Goal: Information Seeking & Learning: Learn about a topic

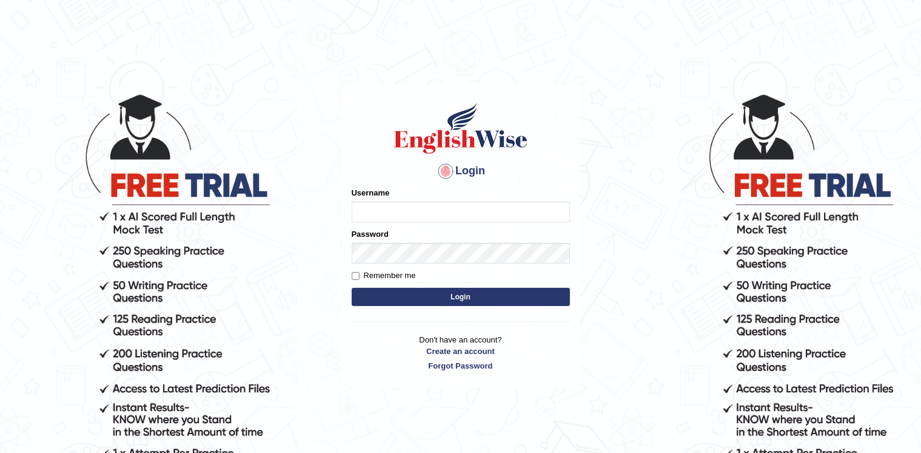
click at [410, 209] on input "Username" at bounding box center [461, 211] width 218 height 21
type input "a"
click at [506, 209] on input "a" at bounding box center [461, 211] width 218 height 21
type input "a"
type input "Aliceenyonam"
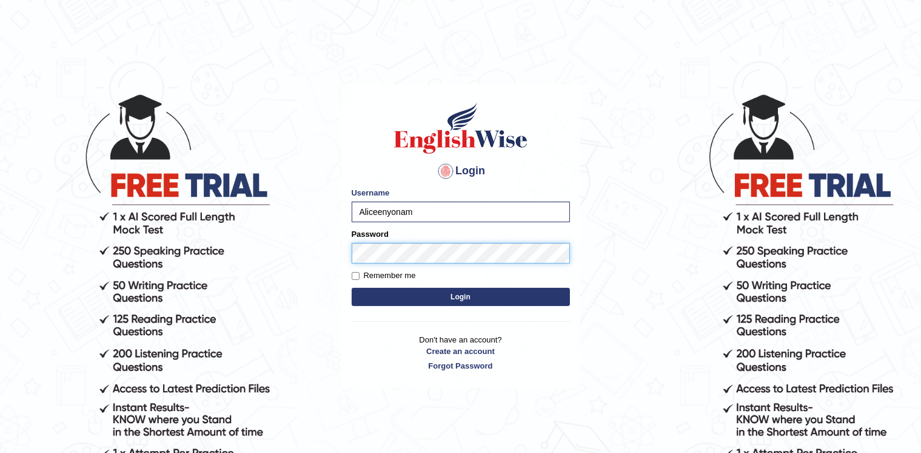
click at [352, 288] on button "Login" at bounding box center [461, 297] width 218 height 18
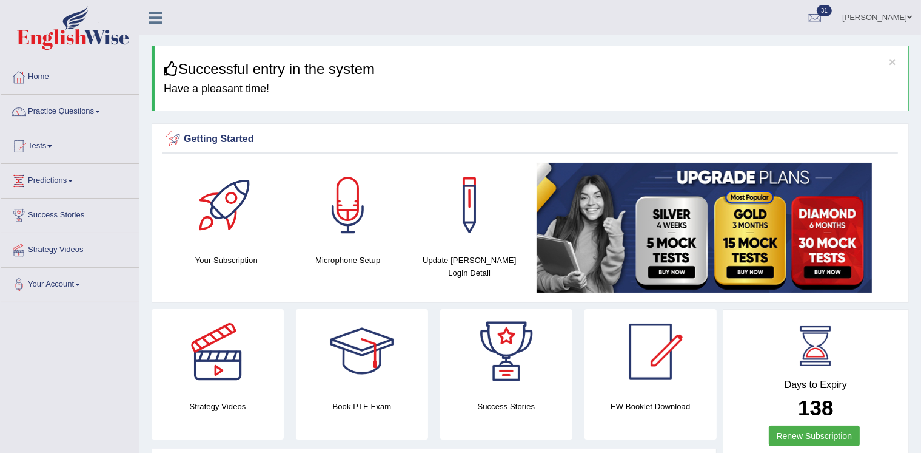
click at [227, 231] on div at bounding box center [226, 205] width 85 height 85
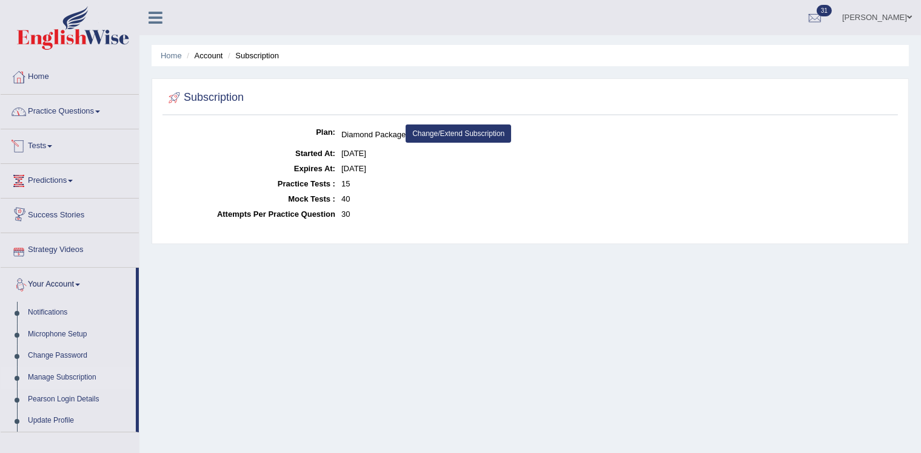
click at [45, 142] on link "Tests" at bounding box center [70, 144] width 138 height 30
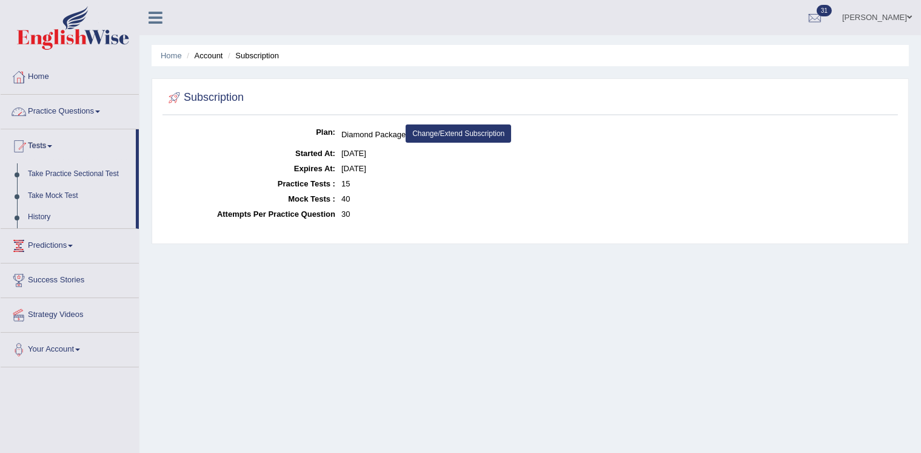
click at [53, 118] on link "Practice Questions" at bounding box center [70, 110] width 138 height 30
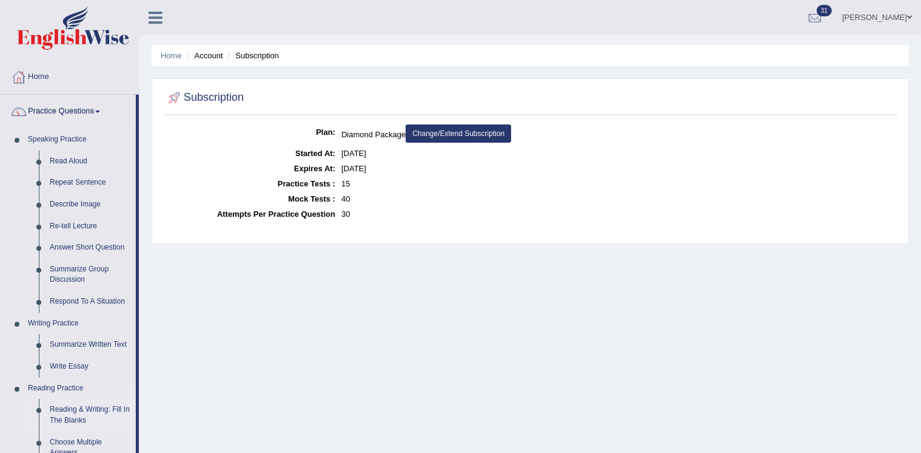
click at [61, 407] on link "Reading & Writing: Fill In The Blanks" at bounding box center [90, 415] width 92 height 32
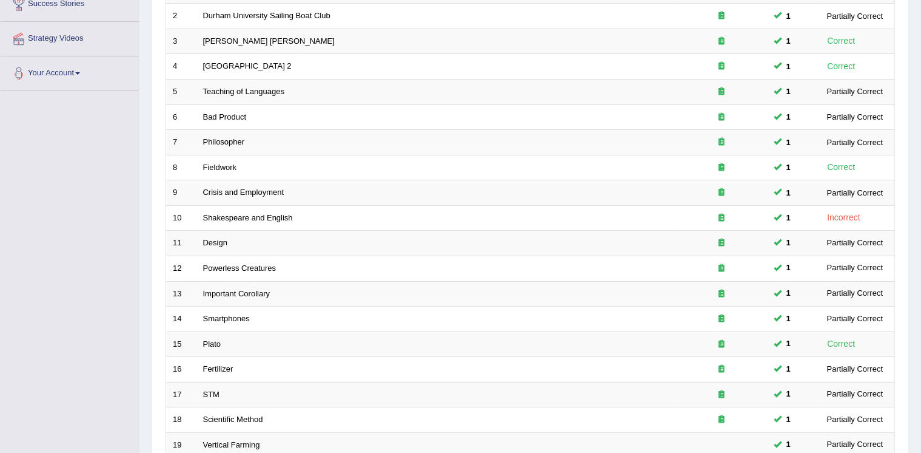
scroll to position [328, 0]
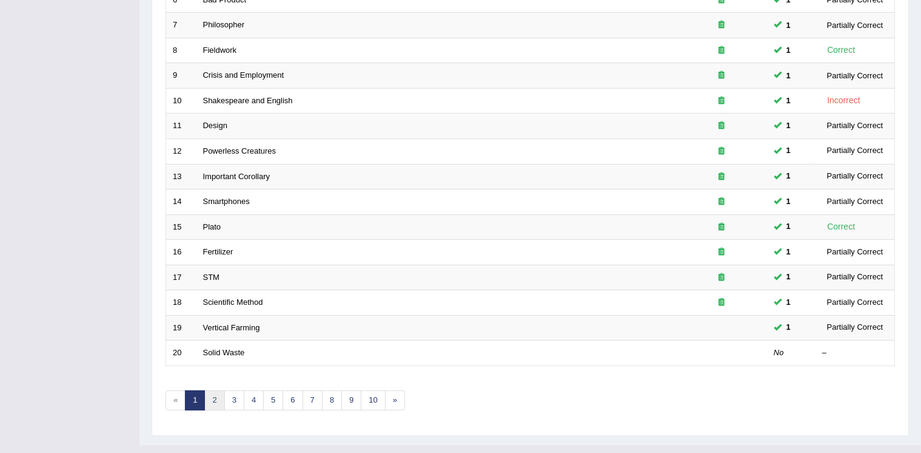
click at [216, 390] on link "2" at bounding box center [214, 400] width 20 height 20
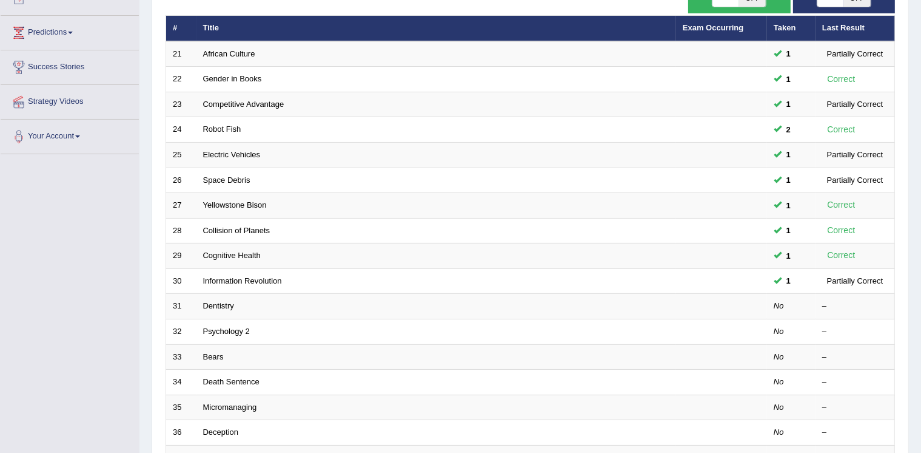
scroll to position [328, 0]
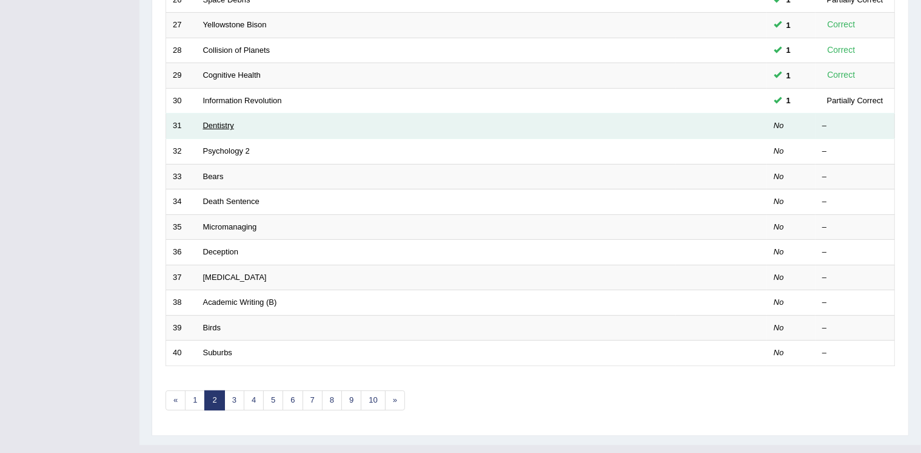
click at [227, 121] on link "Dentistry" at bounding box center [218, 125] width 31 height 9
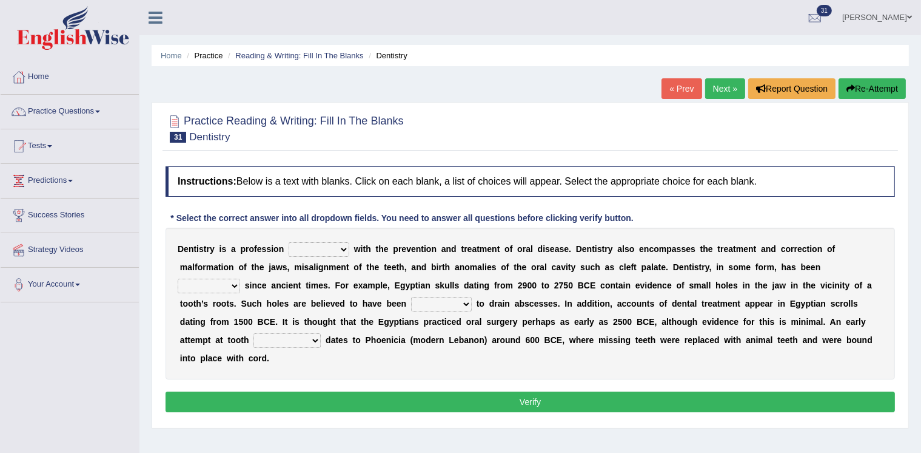
click at [326, 244] on select "agreed dealt concerned taken" at bounding box center [319, 249] width 61 height 15
select select "dealt"
click at [289, 242] on select "agreed dealt concerned taken" at bounding box center [319, 249] width 61 height 15
click at [231, 279] on select "criticized replaced practiced abandoned" at bounding box center [209, 285] width 62 height 15
select select "practiced"
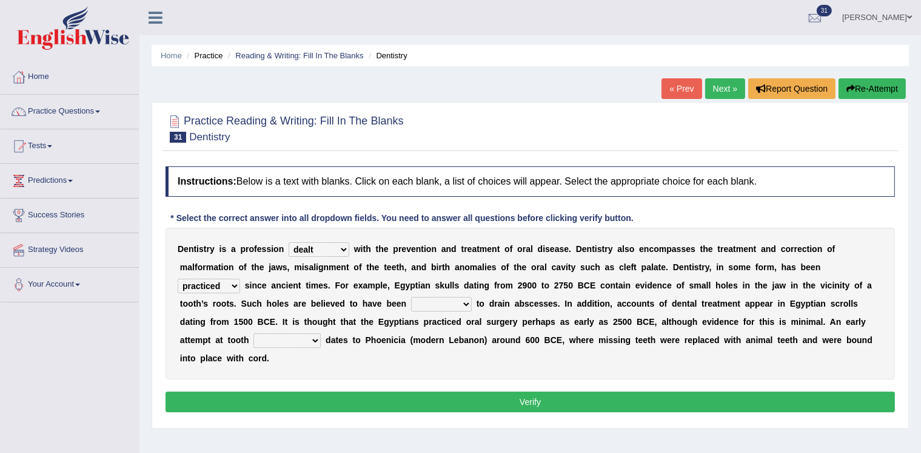
click at [178, 278] on select "criticized replaced practiced abandoned" at bounding box center [209, 285] width 62 height 15
click at [444, 304] on select "fluctuated laminated drilled sealed" at bounding box center [441, 304] width 61 height 15
select select "drilled"
click at [411, 297] on select "fluctuated laminated drilled sealed" at bounding box center [441, 304] width 61 height 15
click at [286, 338] on select "reparation sacrament restitution replacement" at bounding box center [287, 340] width 67 height 15
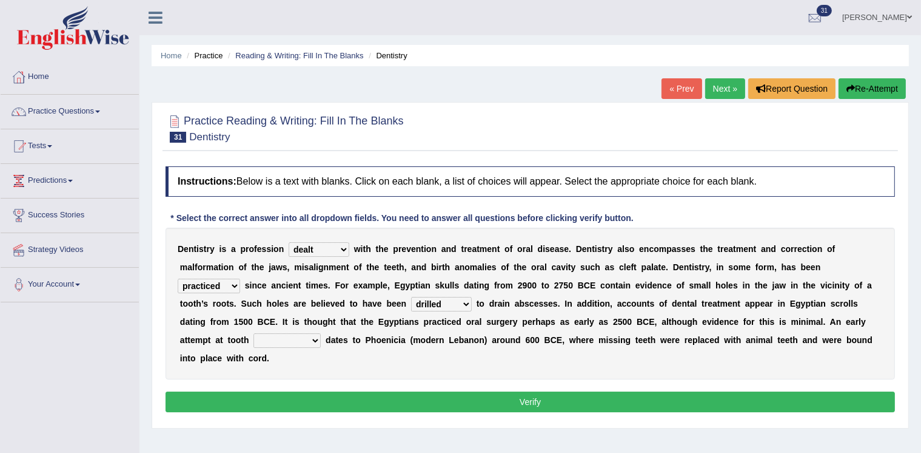
select select "replacement"
click at [254, 333] on select "reparation sacrament restitution replacement" at bounding box center [287, 340] width 67 height 15
click at [279, 397] on button "Verify" at bounding box center [531, 401] width 730 height 21
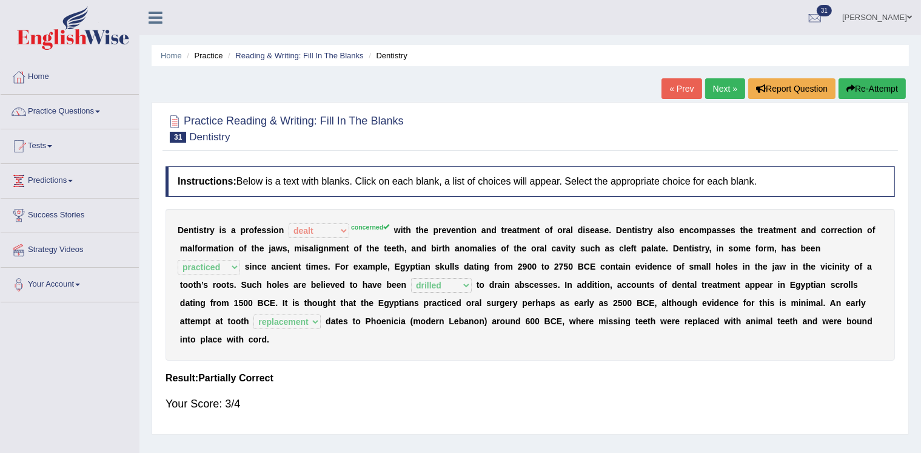
click at [716, 84] on link "Next »" at bounding box center [725, 88] width 40 height 21
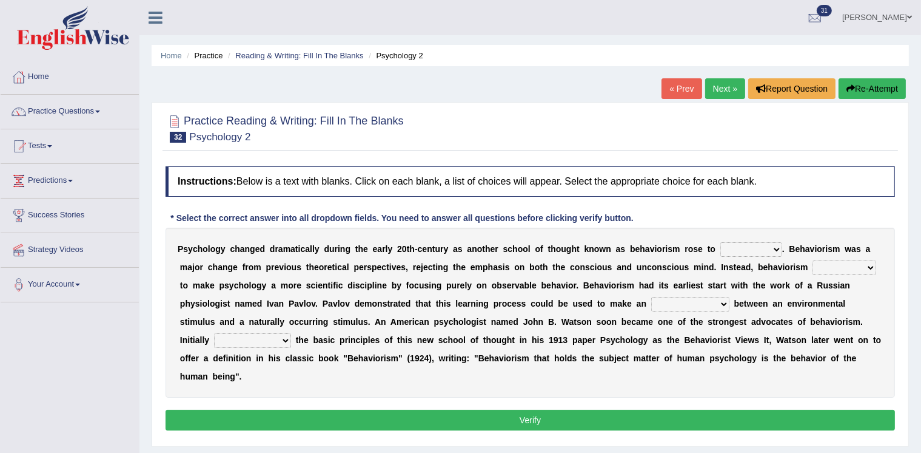
click at [739, 249] on select "dominance temptation challenge temper" at bounding box center [752, 249] width 62 height 15
select select "dominance"
click at [721, 242] on select "dominance temptation challenge temper" at bounding box center [752, 249] width 62 height 15
click at [680, 303] on select "acclimatization association union combination" at bounding box center [690, 304] width 78 height 15
select select "acclimatization"
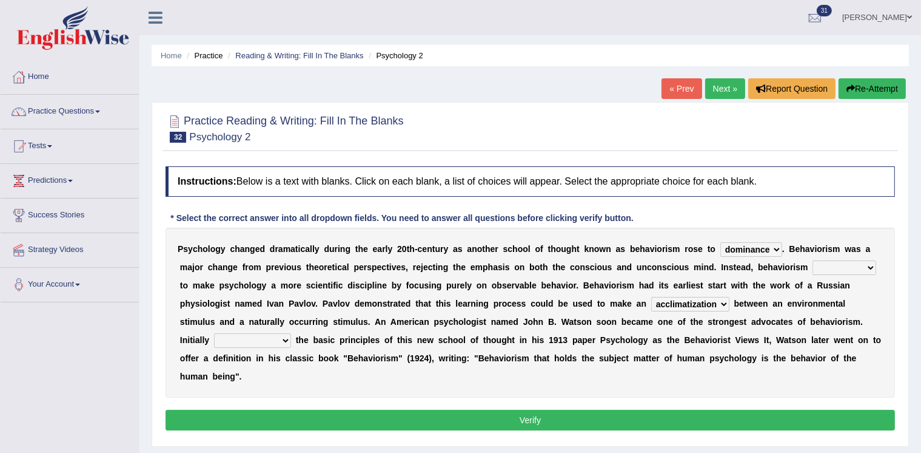
click at [651, 297] on select "acclimatization association union combination" at bounding box center [690, 304] width 78 height 15
click at [275, 334] on select "questioning foreshortening unburdening outlining" at bounding box center [252, 340] width 77 height 15
select select "outlining"
click at [214, 333] on select "questioning foreshortening unburdening outlining" at bounding box center [252, 340] width 77 height 15
click at [843, 268] on select "reproached reproved strove rewove" at bounding box center [845, 267] width 64 height 15
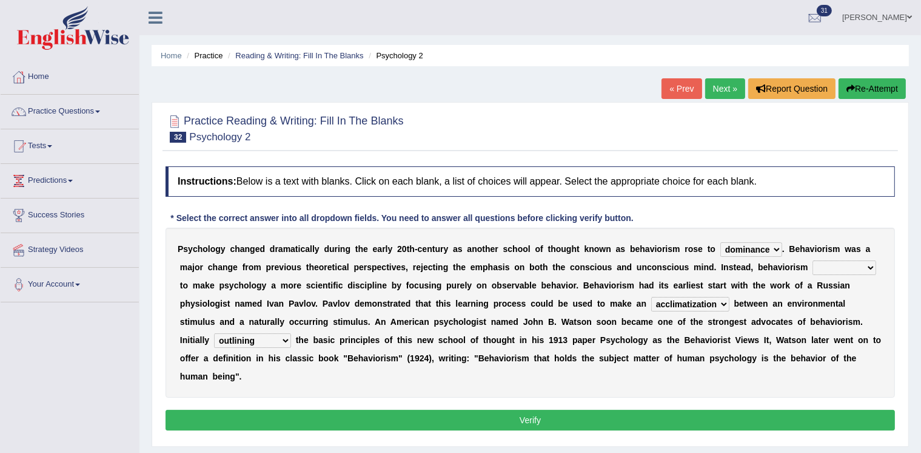
select select "reproached"
click at [813, 260] on select "reproached reproved strove rewove" at bounding box center [845, 267] width 64 height 15
click at [838, 269] on select "reproached reproved strove rewove" at bounding box center [845, 267] width 64 height 15
click at [627, 411] on button "Verify" at bounding box center [531, 419] width 730 height 21
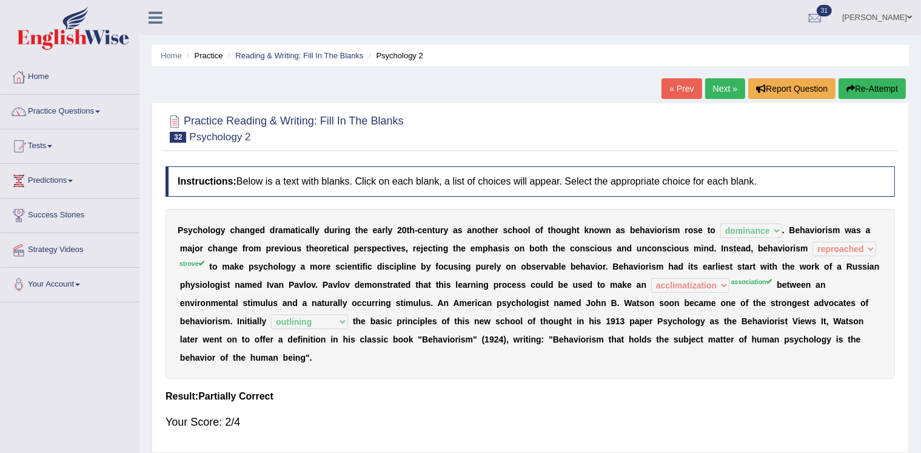
click at [719, 84] on link "Next »" at bounding box center [725, 88] width 40 height 21
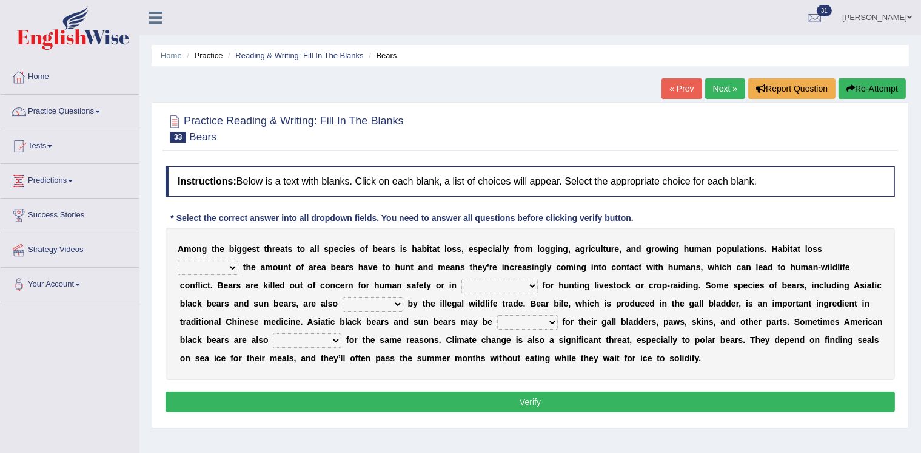
click at [229, 266] on select "increases reduces complies interacts" at bounding box center [208, 267] width 61 height 15
select select "increases"
click at [178, 260] on select "increases reduces complies interacts" at bounding box center [208, 267] width 61 height 15
click at [493, 283] on select "coalition retaliation appreciation disinformation" at bounding box center [500, 285] width 76 height 15
select select "retaliation"
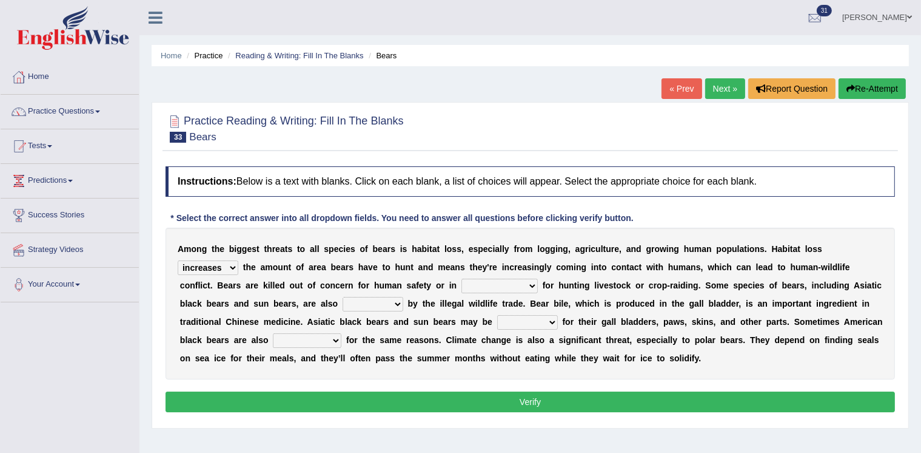
click at [462, 278] on select "coalition retaliation appreciation disinformation" at bounding box center [500, 285] width 76 height 15
click at [356, 300] on select "protected prohibited fattened threatened" at bounding box center [373, 304] width 61 height 15
select select "threatened"
click at [343, 297] on select "protected prohibited fattened threatened" at bounding box center [373, 304] width 61 height 15
click at [512, 318] on select "poached squelched coached blenched" at bounding box center [527, 322] width 61 height 15
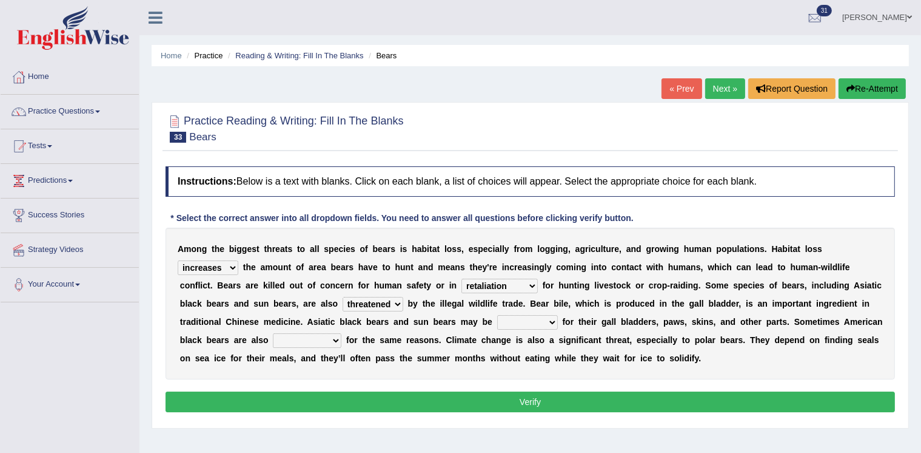
select select "poached"
click at [497, 315] on select "poached squelched coached blenched" at bounding box center [527, 322] width 61 height 15
click at [339, 335] on select "begot foreseen encountered targeted" at bounding box center [307, 340] width 69 height 15
select select "targeted"
click at [273, 333] on select "begot foreseen encountered targeted" at bounding box center [307, 340] width 69 height 15
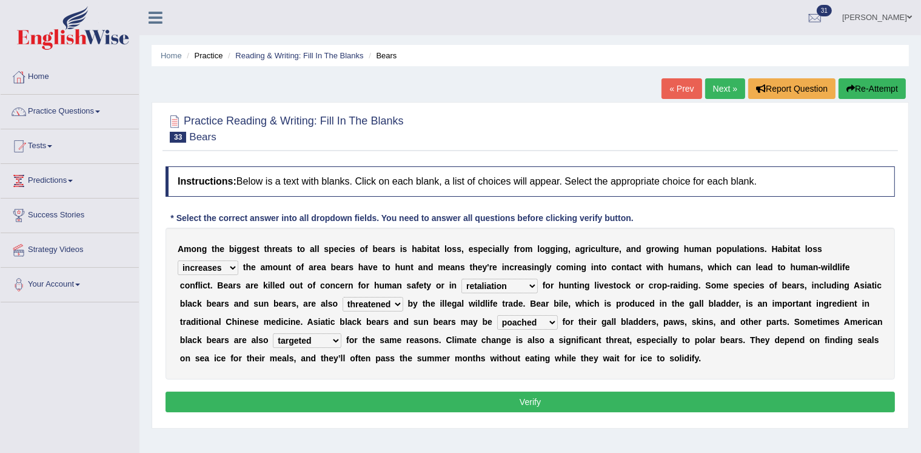
click at [335, 395] on button "Verify" at bounding box center [531, 401] width 730 height 21
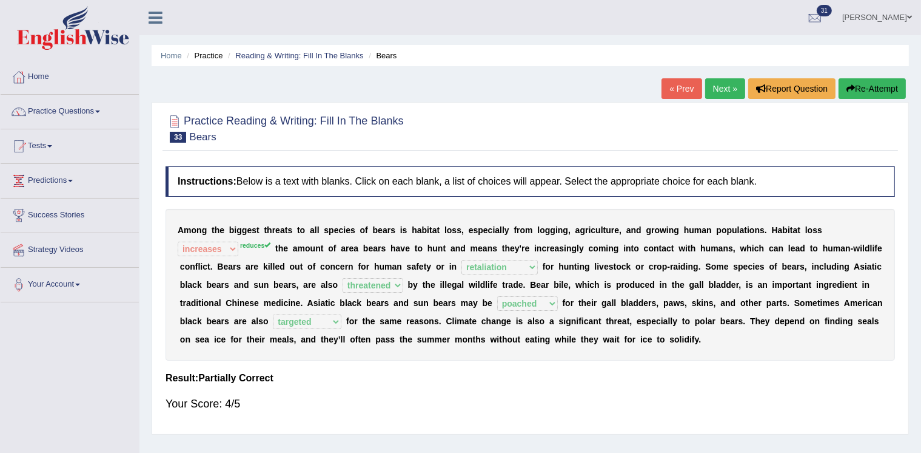
click at [721, 86] on link "Next »" at bounding box center [725, 88] width 40 height 21
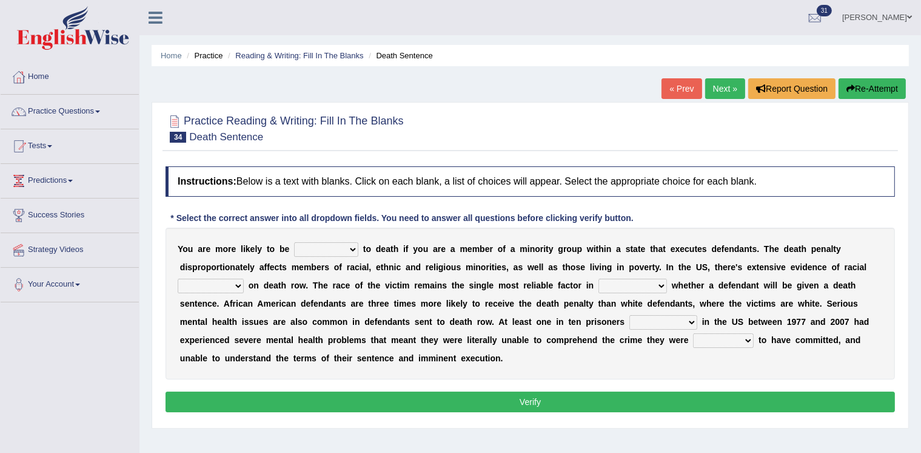
click at [311, 246] on select "penalized blamed complained sentenced" at bounding box center [326, 249] width 64 height 15
select select "sentenced"
click at [294, 242] on select "penalized blamed complained sentenced" at bounding box center [326, 249] width 64 height 15
click at [238, 285] on select "bias equality appearance background" at bounding box center [211, 285] width 66 height 15
select select "bias"
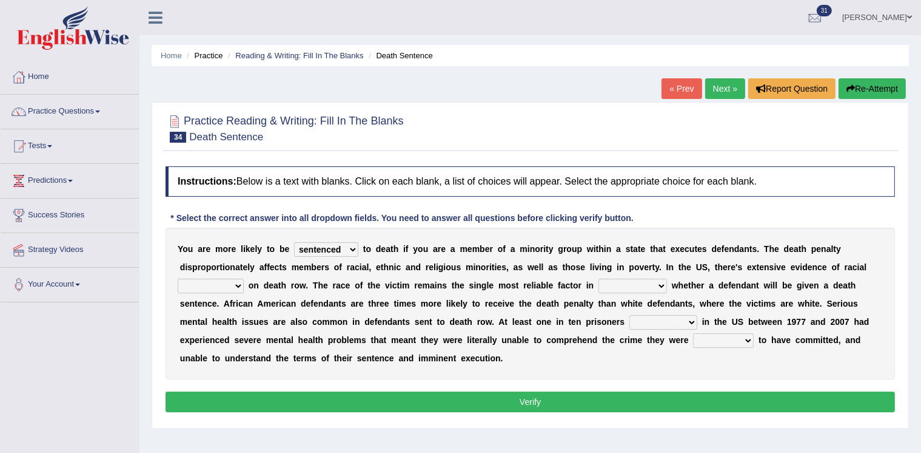
click at [178, 278] on select "bias equality appearance background" at bounding box center [211, 285] width 66 height 15
click at [622, 283] on select "determining adjoining undermining examining" at bounding box center [633, 285] width 69 height 15
select select "determining"
click at [599, 278] on select "determining adjoining undermining examining" at bounding box center [633, 285] width 69 height 15
click at [651, 321] on select "electrocuted persecuted executed captured" at bounding box center [664, 322] width 68 height 15
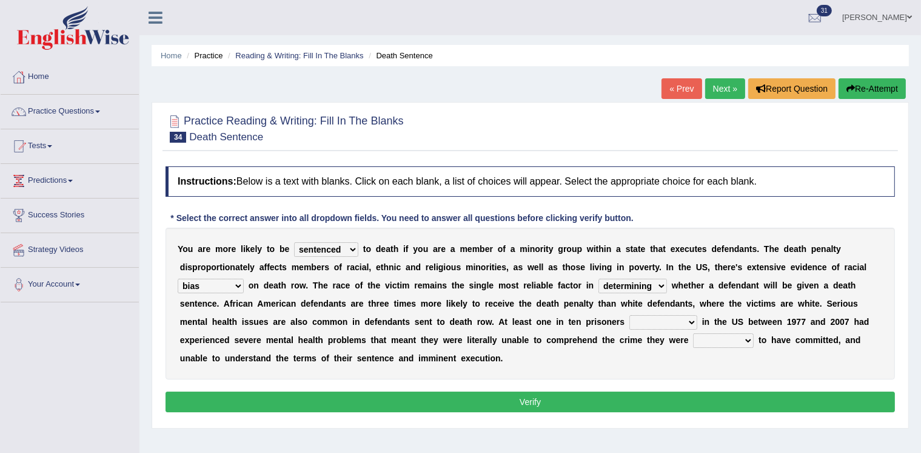
select select "executed"
click at [630, 315] on select "electrocuted persecuted executed captured" at bounding box center [664, 322] width 68 height 15
click at [724, 338] on select "alleged acclaimed persuaded claimed" at bounding box center [723, 340] width 61 height 15
select select "alleged"
click at [693, 333] on select "alleged acclaimed persuaded claimed" at bounding box center [723, 340] width 61 height 15
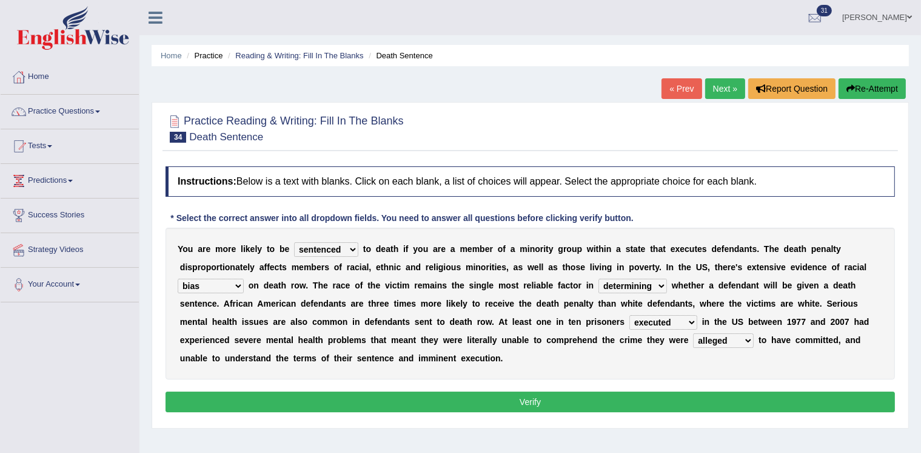
click at [695, 392] on button "Verify" at bounding box center [531, 401] width 730 height 21
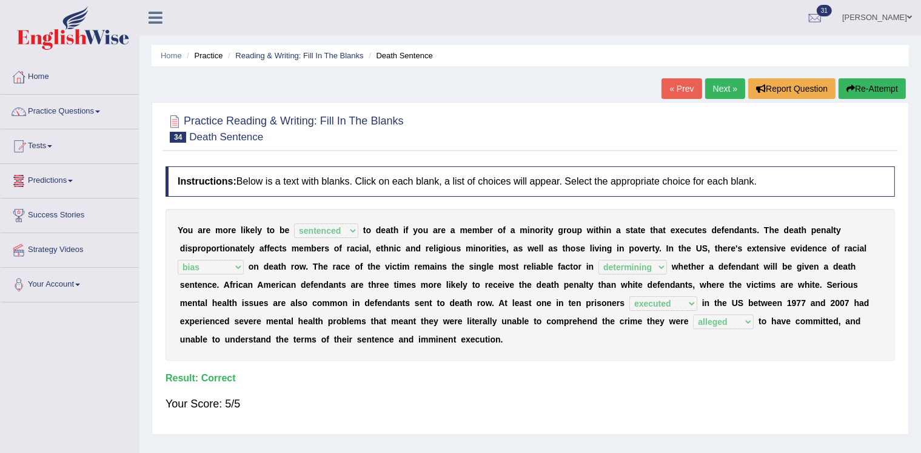
click at [723, 87] on link "Next »" at bounding box center [725, 88] width 40 height 21
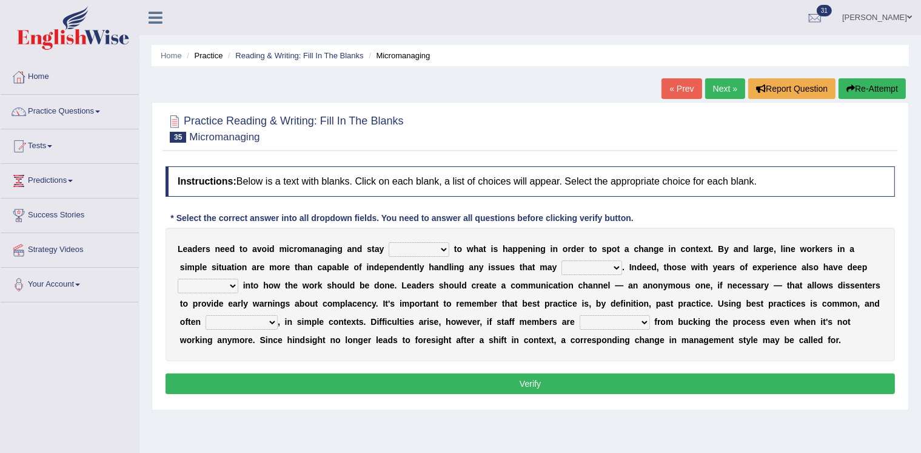
click at [403, 246] on select "complied connected precise concise" at bounding box center [419, 249] width 61 height 15
select select "connected"
click at [389, 242] on select "complied connected precise concise" at bounding box center [419, 249] width 61 height 15
click at [587, 264] on select "apprise rise encounter arise" at bounding box center [592, 267] width 61 height 15
select select "arise"
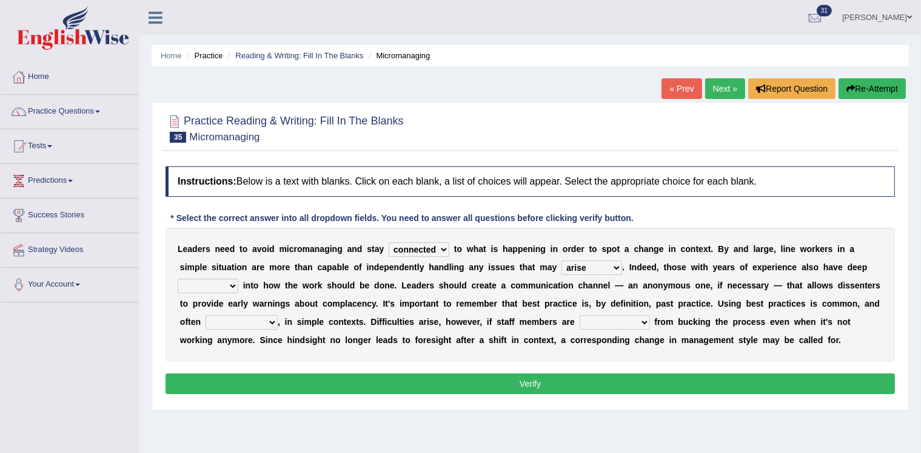
click at [562, 260] on select "apprise rise encounter arise" at bounding box center [592, 267] width 61 height 15
click at [209, 283] on select "incursion insight indignity indication" at bounding box center [208, 285] width 61 height 15
select select "insight"
click at [178, 278] on select "incursion insight indignity indication" at bounding box center [208, 285] width 61 height 15
click at [260, 322] on select "inappropriate apprehensive appropriate forbidden" at bounding box center [242, 322] width 72 height 15
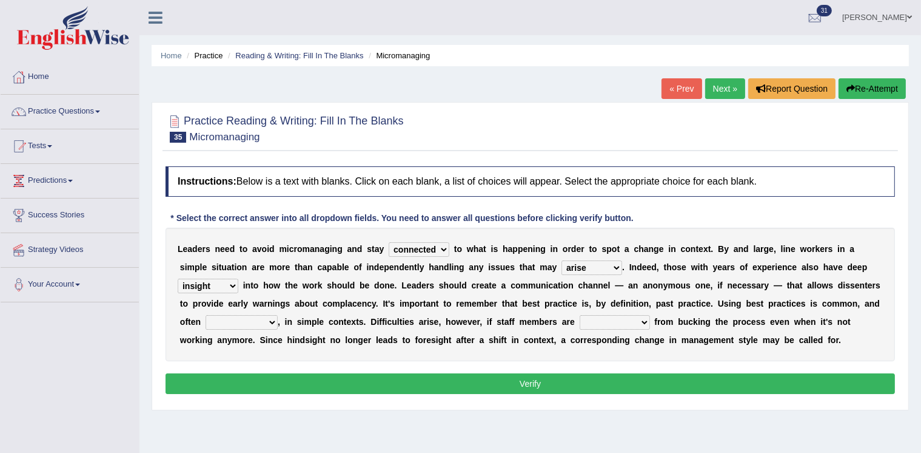
select select "appropriate"
click at [206, 315] on select "inappropriate apprehensive appropriate forbidden" at bounding box center [242, 322] width 72 height 15
click at [608, 320] on select "disarranged disinclined discouraged disintegrated" at bounding box center [615, 322] width 70 height 15
select select "discouraged"
click at [580, 315] on select "disarranged disinclined discouraged disintegrated" at bounding box center [615, 322] width 70 height 15
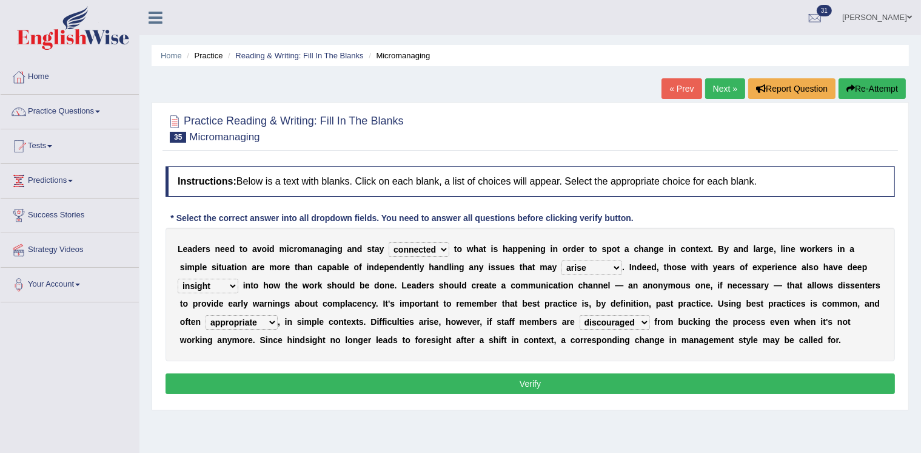
click at [599, 377] on button "Verify" at bounding box center [531, 383] width 730 height 21
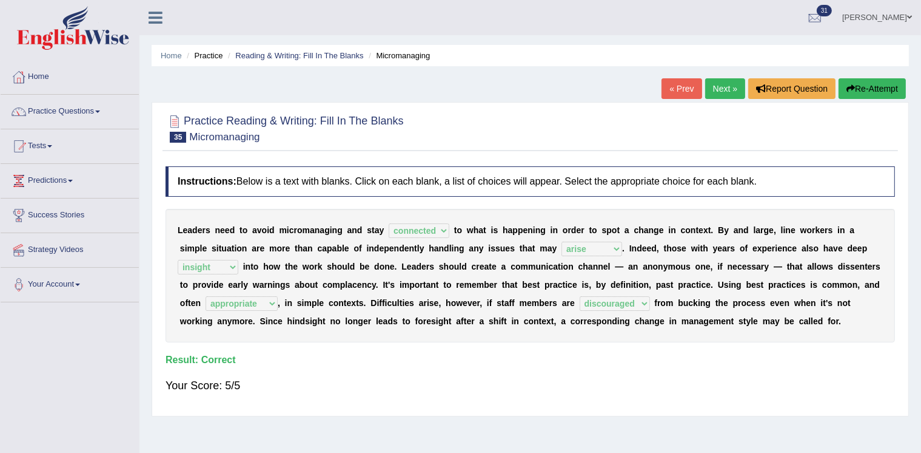
click at [727, 86] on link "Next »" at bounding box center [725, 88] width 40 height 21
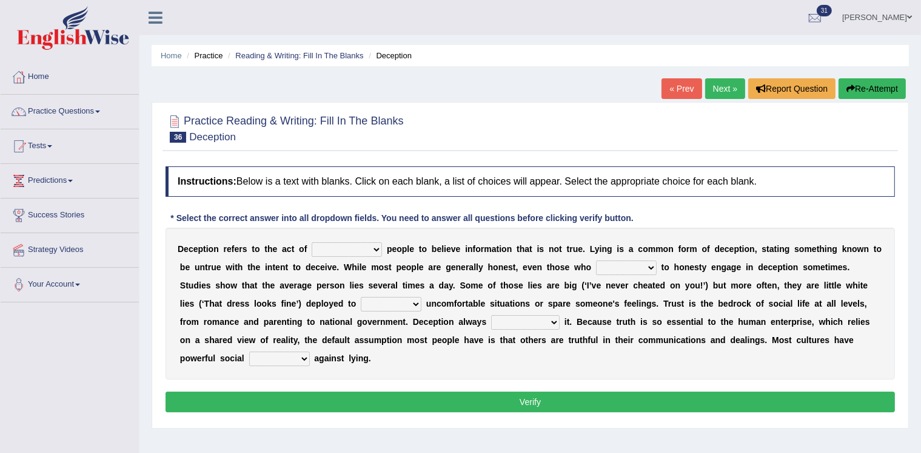
click at [349, 249] on select "discouraging forbidding detecting encouraging" at bounding box center [347, 249] width 70 height 15
select select "discouraging"
click at [312, 242] on select "discouraging forbidding detecting encouraging" at bounding box center [347, 249] width 70 height 15
click at [624, 266] on select "describe prescribe inscribe subscribe" at bounding box center [626, 267] width 61 height 15
select select "subscribe"
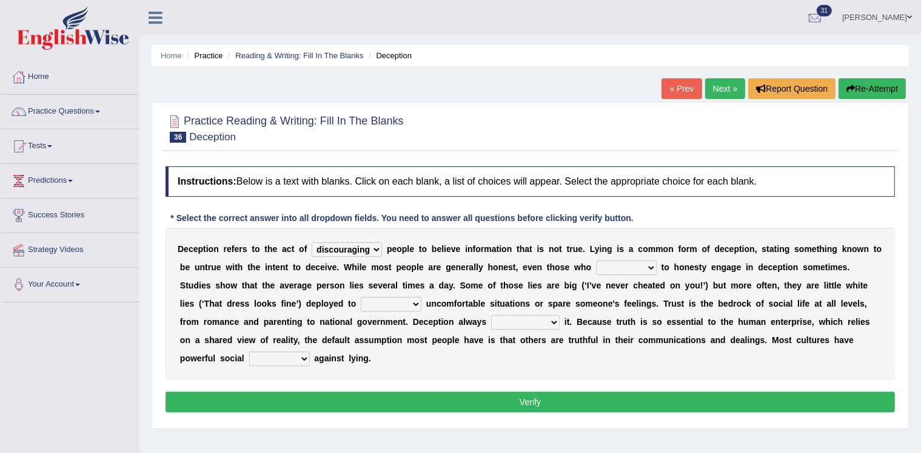
click at [596, 260] on select "describe prescribe inscribe subscribe" at bounding box center [626, 267] width 61 height 15
click at [382, 301] on select "contest illuminate disguise avoid" at bounding box center [391, 304] width 61 height 15
select select "avoid"
click at [361, 297] on select "contest illuminate disguise avoid" at bounding box center [391, 304] width 61 height 15
click at [521, 318] on select "undermines underscores undertakes underwrites" at bounding box center [525, 322] width 69 height 15
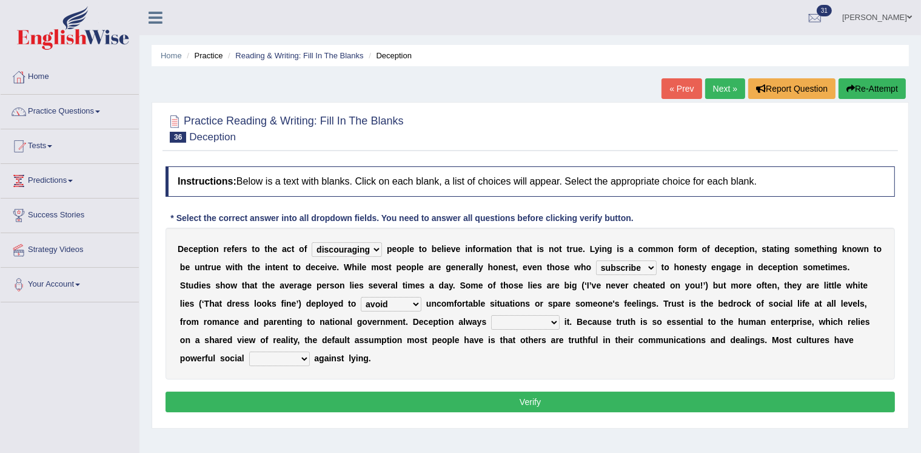
select select "undermines"
click at [491, 315] on select "undermines underscores undertakes underwrites" at bounding box center [525, 322] width 69 height 15
click at [277, 355] on select "ejections sanctions fractions inductions" at bounding box center [279, 358] width 61 height 15
select select "sanctions"
click at [249, 351] on select "ejections sanctions fractions inductions" at bounding box center [279, 358] width 61 height 15
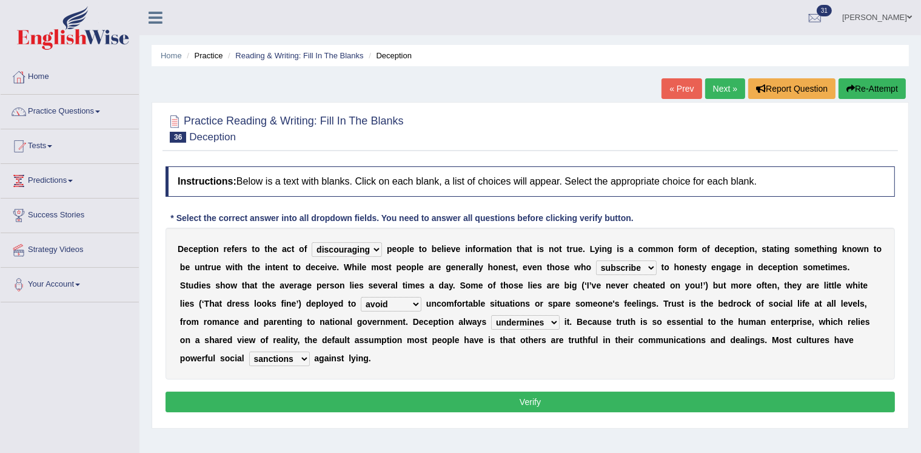
click at [276, 392] on button "Verify" at bounding box center [531, 401] width 730 height 21
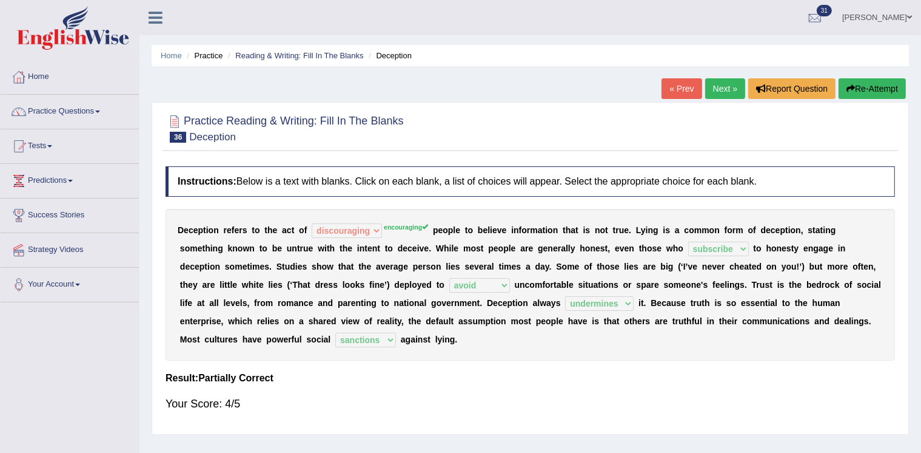
click at [715, 85] on link "Next »" at bounding box center [725, 88] width 40 height 21
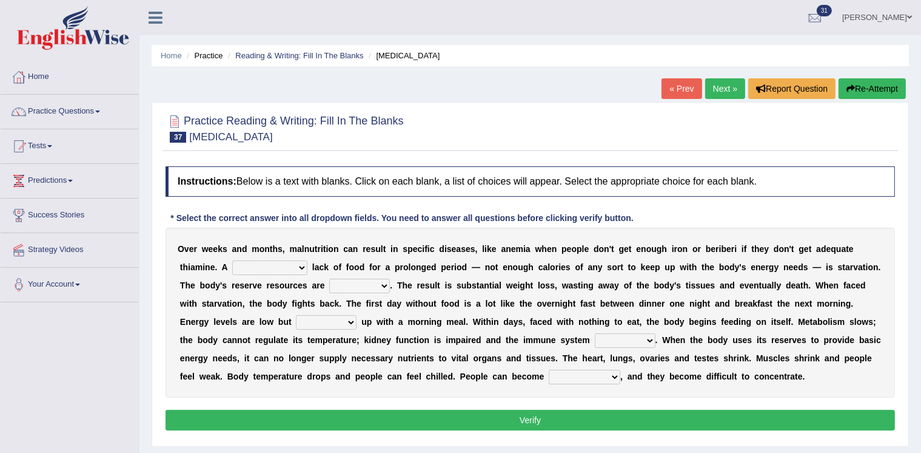
click at [275, 265] on select "severe distinguishing proper distinctive" at bounding box center [269, 267] width 75 height 15
select select "severe"
click at [232, 260] on select "severe distinguishing proper distinctive" at bounding box center [269, 267] width 75 height 15
click at [335, 283] on select "obsoleted depleted pelleted deleted" at bounding box center [359, 285] width 61 height 15
select select "depleted"
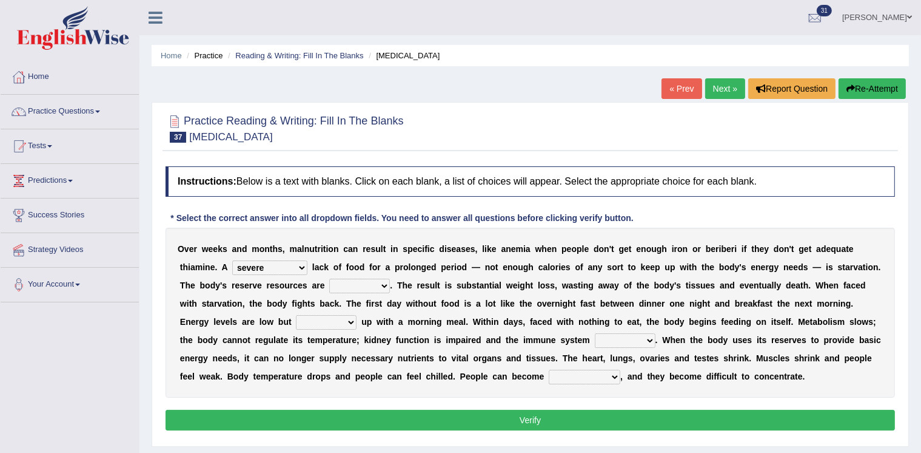
click at [329, 278] on select "obsoleted depleted pelleted deleted" at bounding box center [359, 285] width 61 height 15
click at [311, 321] on select "feed come chill pick" at bounding box center [326, 322] width 61 height 15
select select "come"
click at [296, 315] on select "feed come chill pick" at bounding box center [326, 322] width 61 height 15
click at [635, 337] on select "deepens deafens weakens surpasses" at bounding box center [625, 340] width 61 height 15
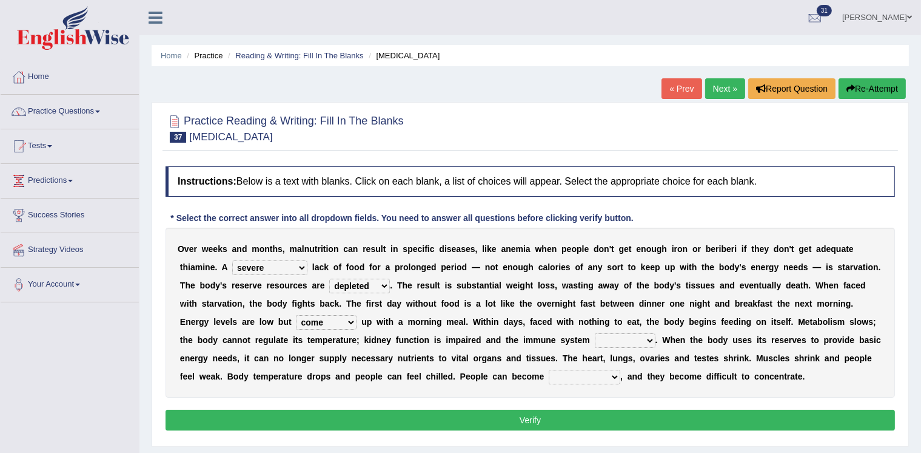
select select "weakens"
click at [595, 333] on select "deepens deafens weakens surpasses" at bounding box center [625, 340] width 61 height 15
click at [565, 371] on select "irritable commutable indisputable transportable" at bounding box center [585, 376] width 72 height 15
select select "irritable"
click at [549, 369] on select "irritable commutable indisputable transportable" at bounding box center [585, 376] width 72 height 15
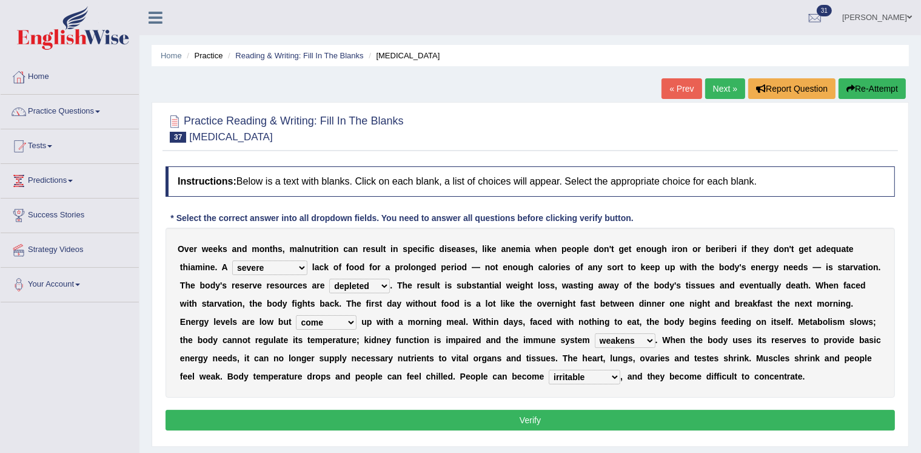
click at [534, 414] on button "Verify" at bounding box center [531, 419] width 730 height 21
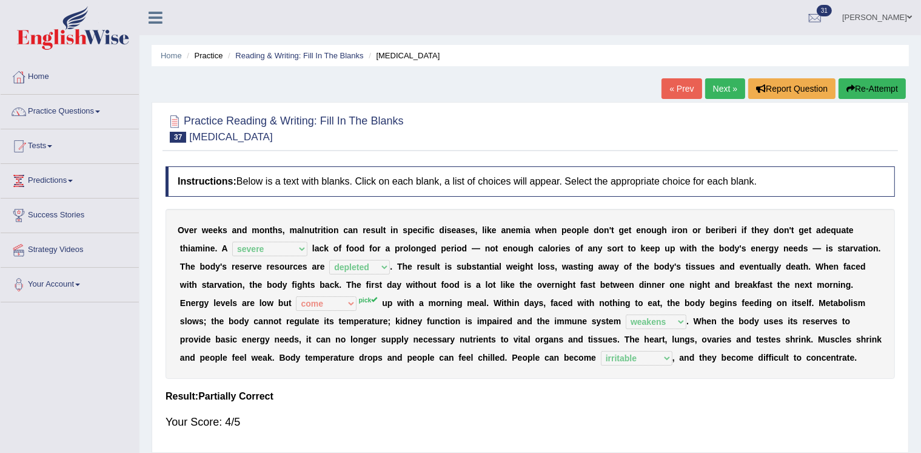
click at [714, 89] on link "Next »" at bounding box center [725, 88] width 40 height 21
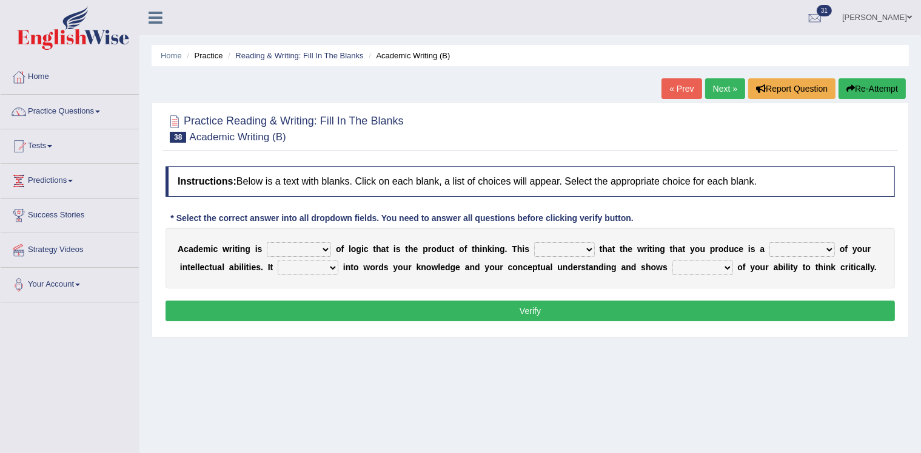
click at [315, 246] on select "expectation entitlement expression exchange" at bounding box center [299, 249] width 64 height 15
select select "expression"
click at [267, 242] on select "expectation entitlement expression exchange" at bounding box center [299, 249] width 64 height 15
click at [563, 246] on select "means questions stipulates answers" at bounding box center [564, 249] width 61 height 15
select select "means"
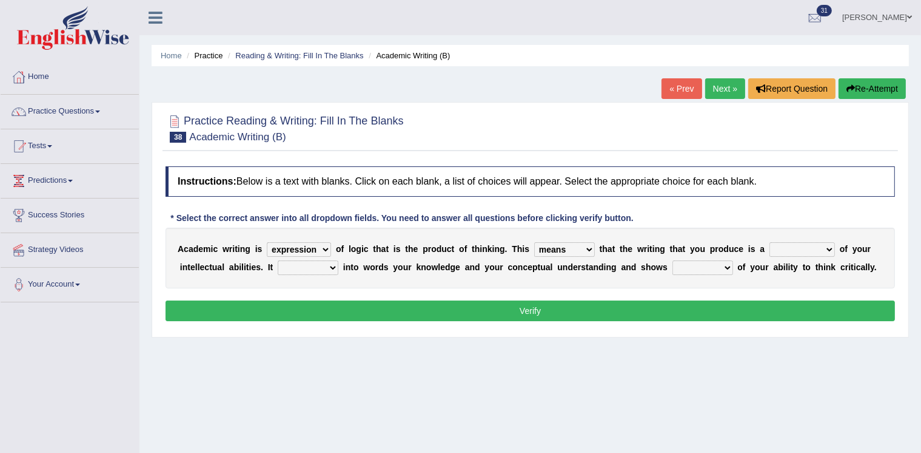
click at [534, 242] on select "means questions stipulates answers" at bounding box center [564, 249] width 61 height 15
click at [776, 246] on select "redundancy mission credit reflection" at bounding box center [803, 249] width 66 height 15
select select "credit"
click at [770, 242] on select "redundancy mission credit reflection" at bounding box center [803, 249] width 66 height 15
click at [294, 264] on select "enriches shows allows puts" at bounding box center [308, 267] width 61 height 15
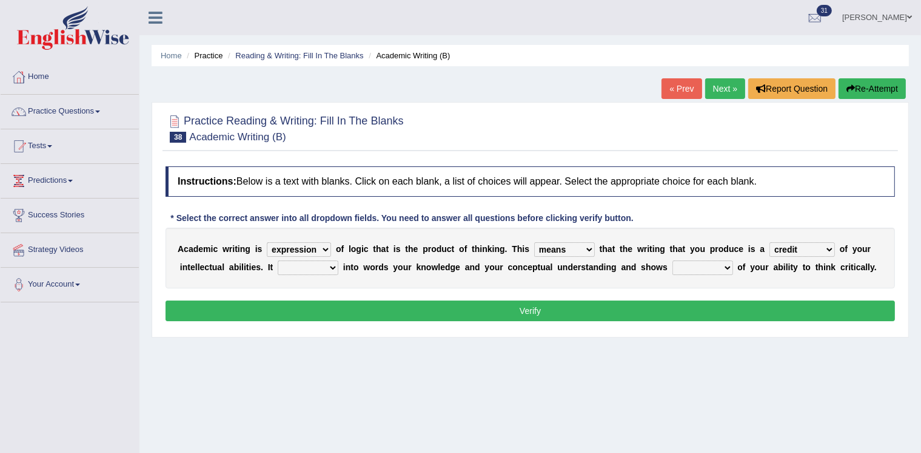
select select "puts"
click at [278, 260] on select "enriches shows allows puts" at bounding box center [308, 267] width 61 height 15
click at [699, 266] on select "hassle excuse capacity evidence" at bounding box center [703, 267] width 61 height 15
select select "evidence"
click at [673, 260] on select "hassle excuse capacity evidence" at bounding box center [703, 267] width 61 height 15
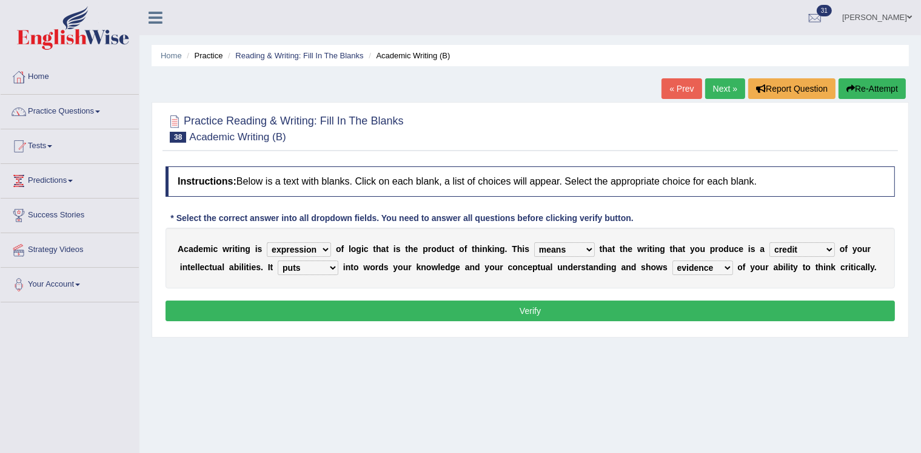
click at [582, 306] on button "Verify" at bounding box center [531, 310] width 730 height 21
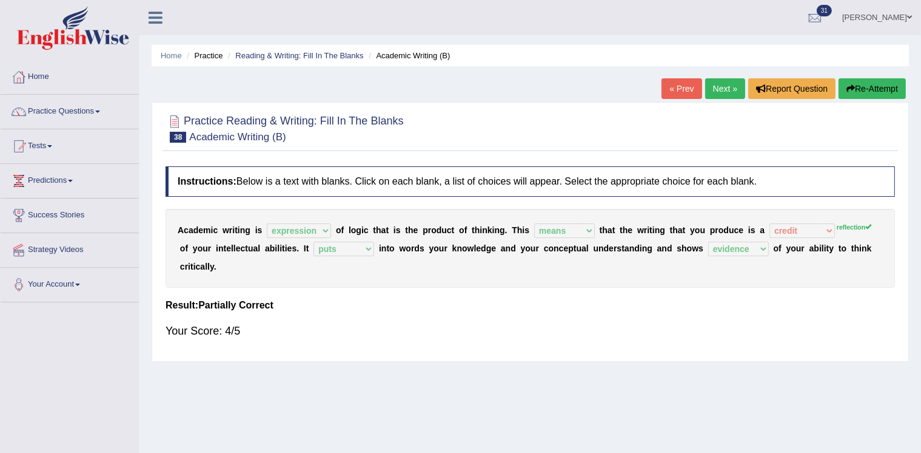
click at [718, 87] on link "Next »" at bounding box center [725, 88] width 40 height 21
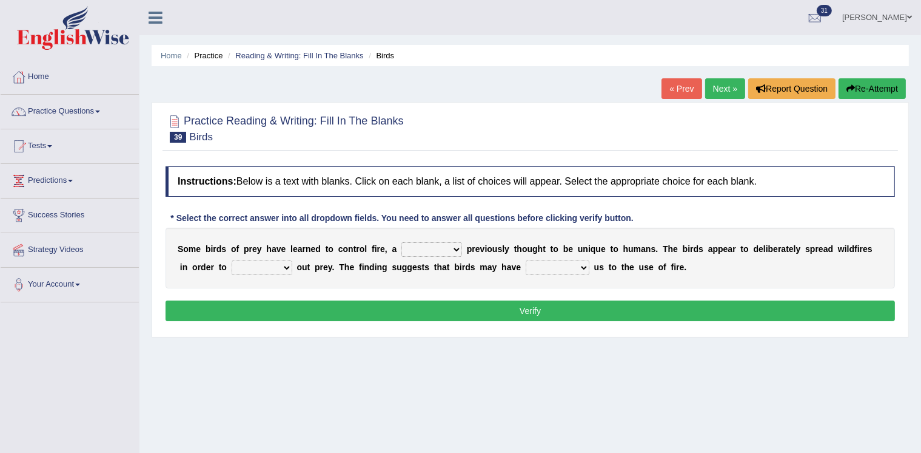
click at [416, 246] on select "question profile tale skill" at bounding box center [432, 249] width 61 height 15
select select "question"
click at [402, 242] on select "question profile tale skill" at bounding box center [432, 249] width 61 height 15
click at [272, 266] on select "prevent limit span flush" at bounding box center [262, 267] width 61 height 15
select select "prevent"
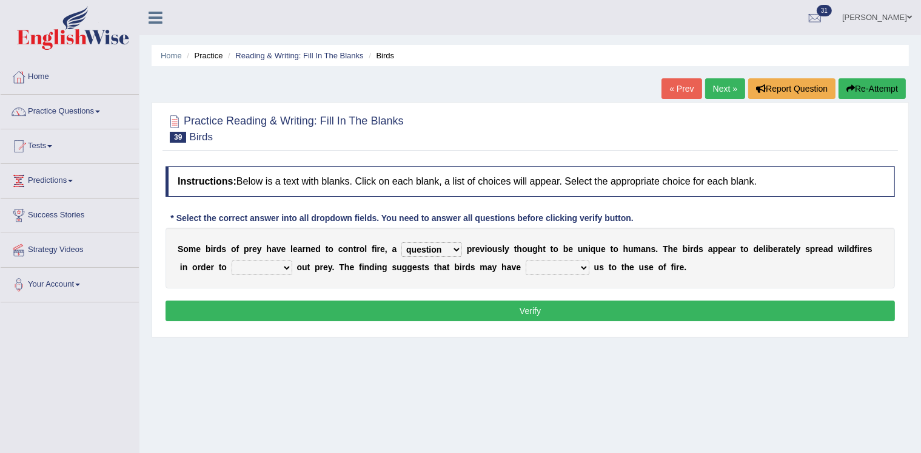
click at [232, 260] on select "prevent limit span flush" at bounding box center [262, 267] width 61 height 15
click at [548, 266] on select "prophesied beaten transmitted forced" at bounding box center [558, 267] width 64 height 15
select select "forced"
click at [526, 260] on select "prophesied beaten transmitted forced" at bounding box center [558, 267] width 64 height 15
click at [552, 309] on button "Verify" at bounding box center [531, 310] width 730 height 21
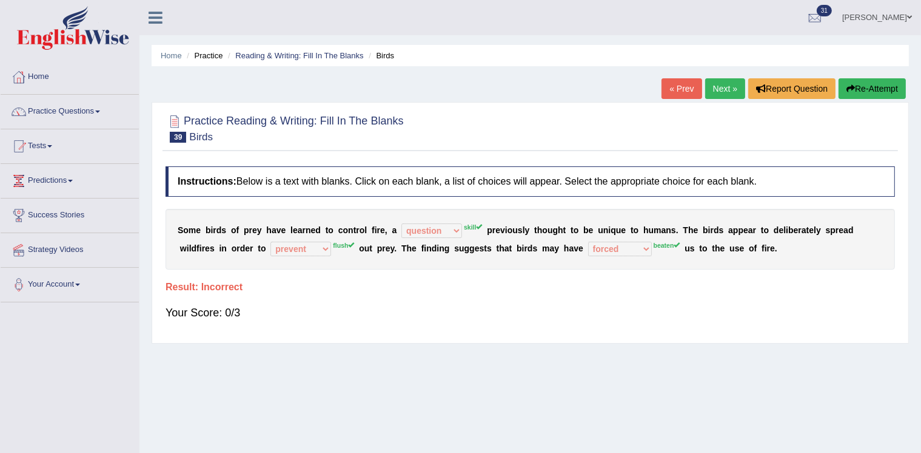
click at [716, 87] on link "Next »" at bounding box center [725, 88] width 40 height 21
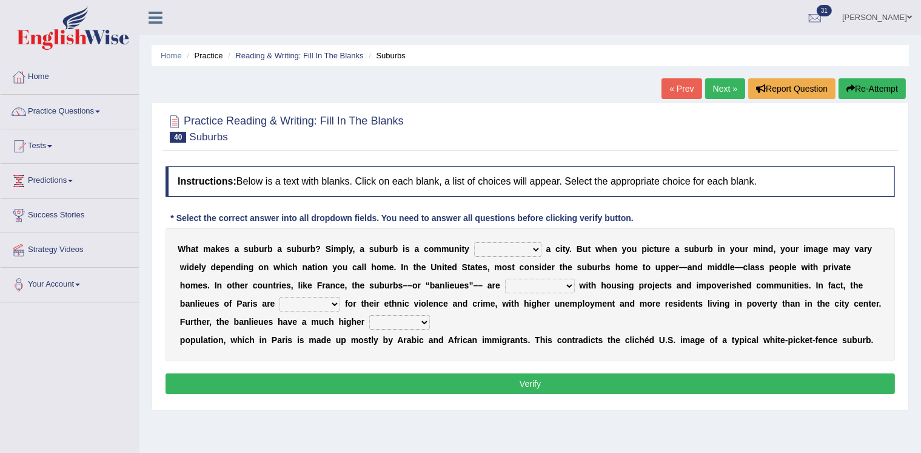
click at [495, 245] on select "lying locating situating surrounding" at bounding box center [507, 249] width 67 height 15
select select "situating"
click at [474, 242] on select "lying locating situating surrounding" at bounding box center [507, 249] width 67 height 15
click at [531, 278] on select "antonymous antibiotic synonymous synthetic" at bounding box center [540, 285] width 70 height 15
select select "synonymous"
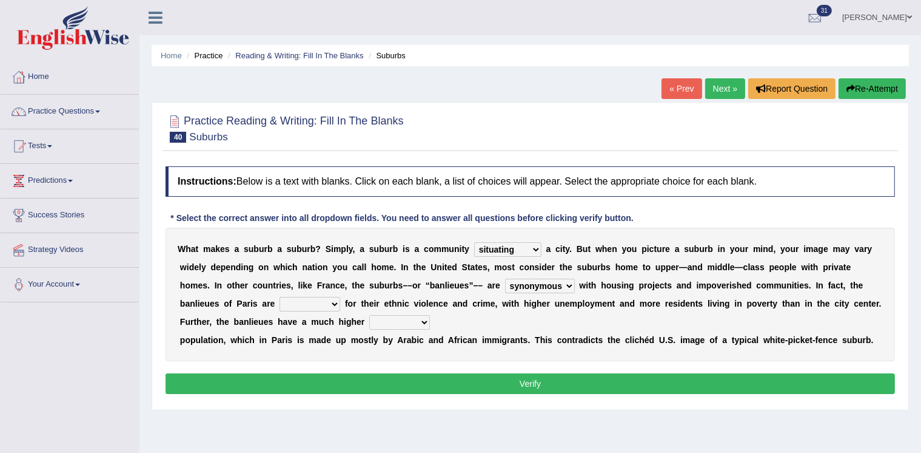
click at [505, 278] on select "antonymous antibiotic synonymous synthetic" at bounding box center [540, 285] width 70 height 15
click at [296, 300] on select "clamorous sensitive famous notorious" at bounding box center [310, 304] width 61 height 15
select select "clamorous"
click at [280, 297] on select "clamorous sensitive famous notorious" at bounding box center [310, 304] width 61 height 15
click at [392, 317] on select "local young immigrant senior" at bounding box center [399, 322] width 61 height 15
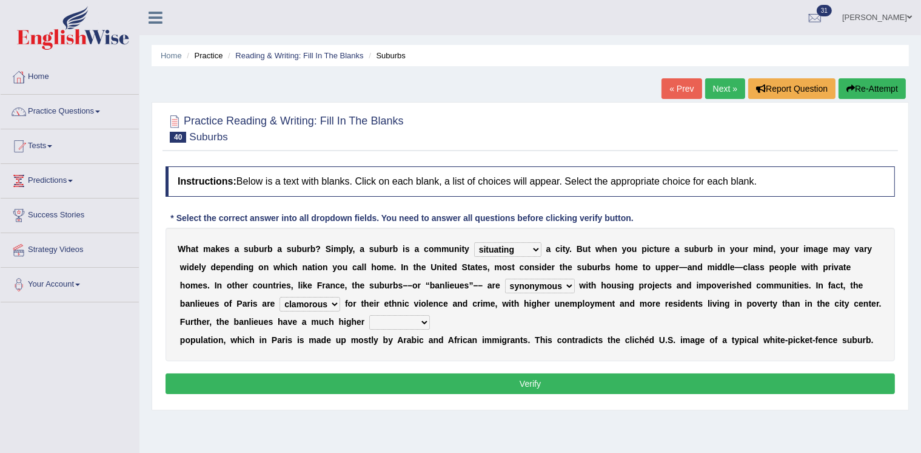
select select "local"
click at [369, 315] on select "local young immigrant senior" at bounding box center [399, 322] width 61 height 15
click at [382, 380] on button "Verify" at bounding box center [531, 383] width 730 height 21
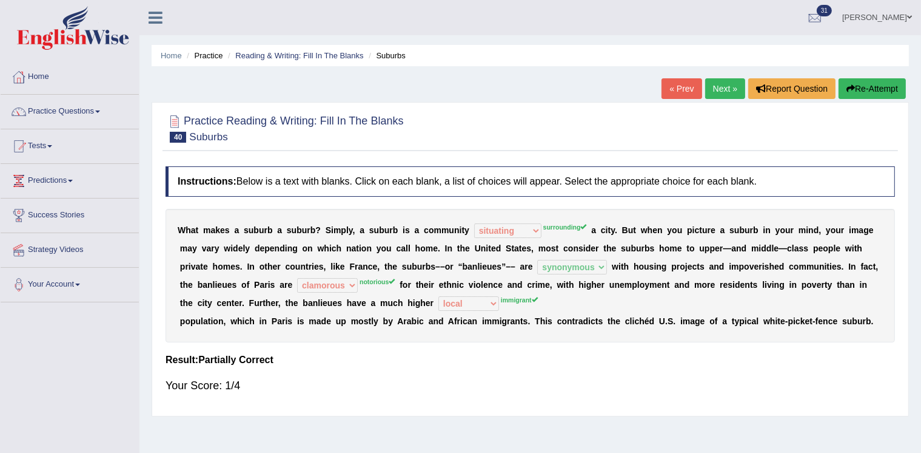
click at [719, 90] on link "Next »" at bounding box center [725, 88] width 40 height 21
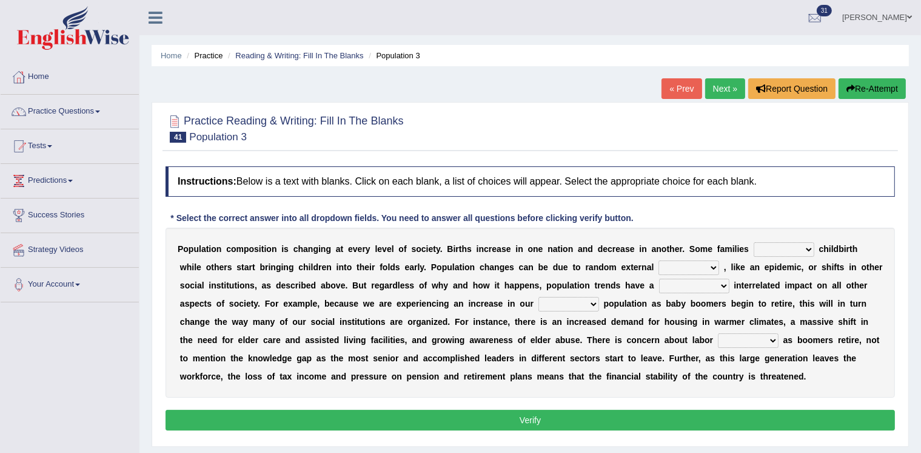
click at [761, 246] on select "demand default deliver delay" at bounding box center [784, 249] width 61 height 15
select select "delay"
click at [754, 242] on select "demand default deliver delay" at bounding box center [784, 249] width 61 height 15
click at [695, 264] on select "variations fortune formation forces" at bounding box center [689, 267] width 61 height 15
select select "variations"
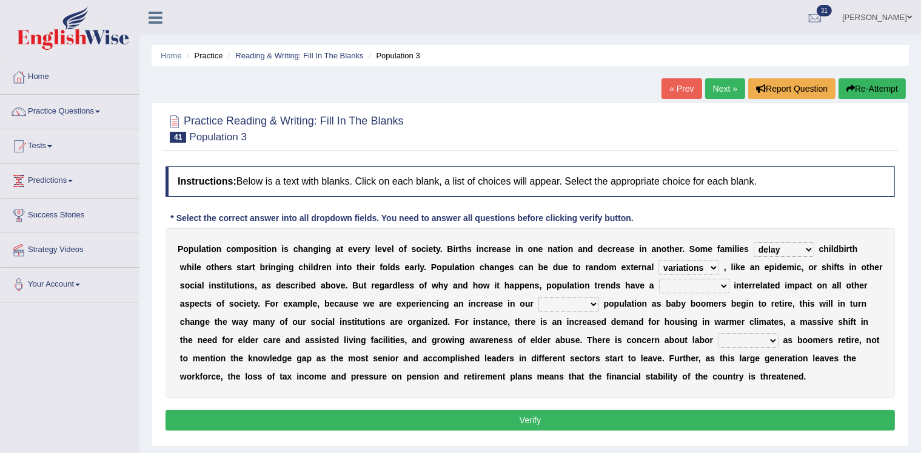
click at [659, 260] on select "variations fortune formation forces" at bounding box center [689, 267] width 61 height 15
click at [696, 280] on select "tremendous tenuous tremulous spontaneous" at bounding box center [694, 285] width 70 height 15
select select "tremendous"
click at [659, 278] on select "tremendous tenuous tremulous spontaneous" at bounding box center [694, 285] width 70 height 15
click at [597, 302] on select "tertiary senior junior primary" at bounding box center [569, 304] width 61 height 15
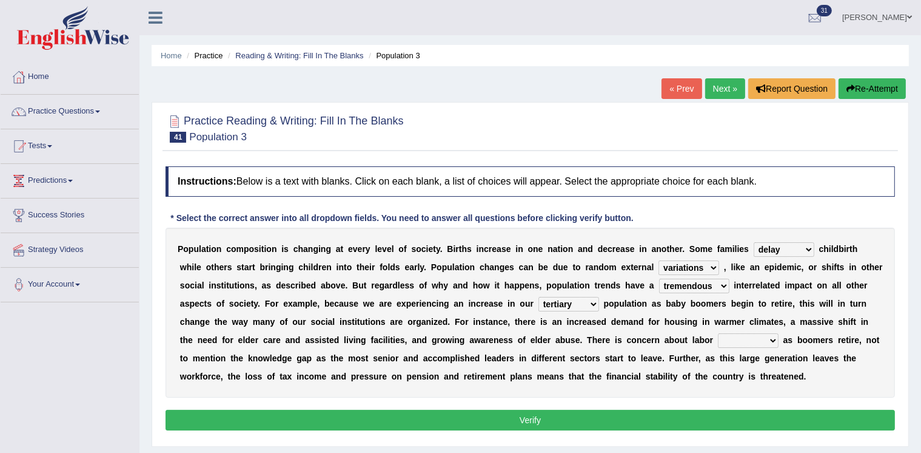
click at [539, 297] on select "tertiary senior junior primary" at bounding box center [569, 304] width 61 height 15
click at [599, 297] on select "tertiary senior junior primary" at bounding box center [569, 304] width 61 height 15
select select "primary"
click at [539, 297] on select "tertiary senior junior primary" at bounding box center [569, 304] width 61 height 15
click at [750, 334] on select "shortcuts shortfalls shortages shorthand" at bounding box center [748, 340] width 61 height 15
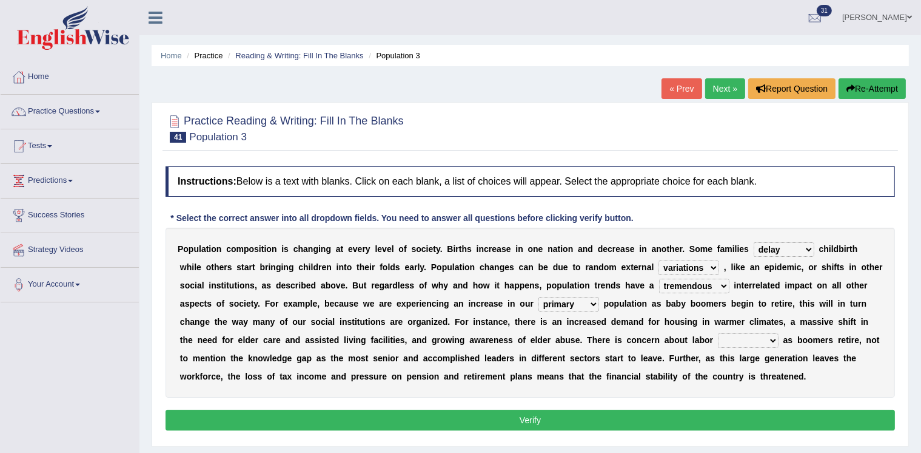
select select "shortages"
click at [718, 333] on select "shortcuts shortfalls shortages shorthand" at bounding box center [748, 340] width 61 height 15
click at [745, 414] on button "Verify" at bounding box center [531, 419] width 730 height 21
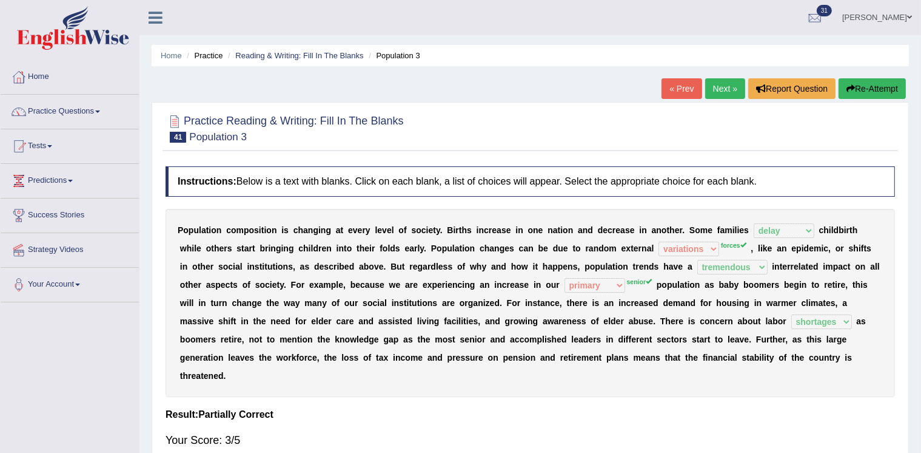
click at [719, 85] on link "Next »" at bounding box center [725, 88] width 40 height 21
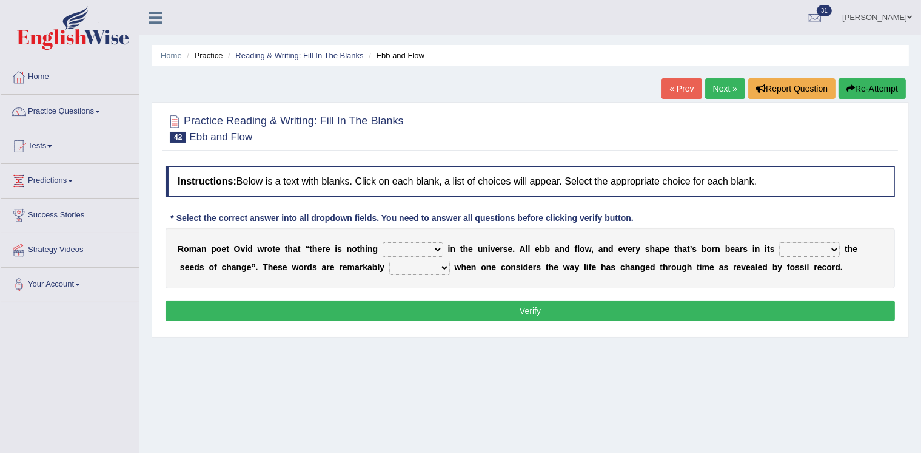
click at [405, 246] on select "orthodox volatile constant cheap" at bounding box center [413, 249] width 61 height 15
select select "volatile"
click at [383, 242] on select "orthodox volatile constant cheap" at bounding box center [413, 249] width 61 height 15
click at [802, 249] on select "heart limb womb brain" at bounding box center [809, 249] width 61 height 15
select select "womb"
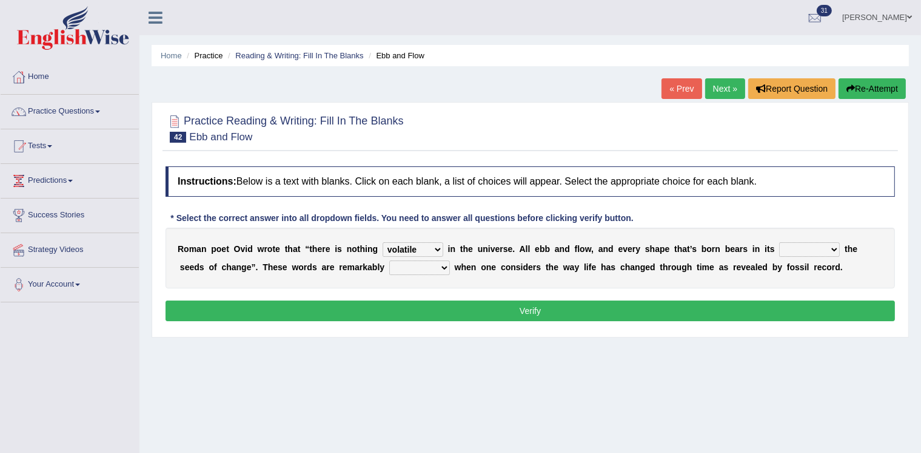
click at [779, 242] on select "heart limb womb brain" at bounding box center [809, 249] width 61 height 15
click at [417, 268] on select "prevalent detached relevant dominant" at bounding box center [419, 267] width 61 height 15
select select "relevant"
click at [389, 260] on select "prevalent detached relevant dominant" at bounding box center [419, 267] width 61 height 15
click at [399, 308] on button "Verify" at bounding box center [531, 310] width 730 height 21
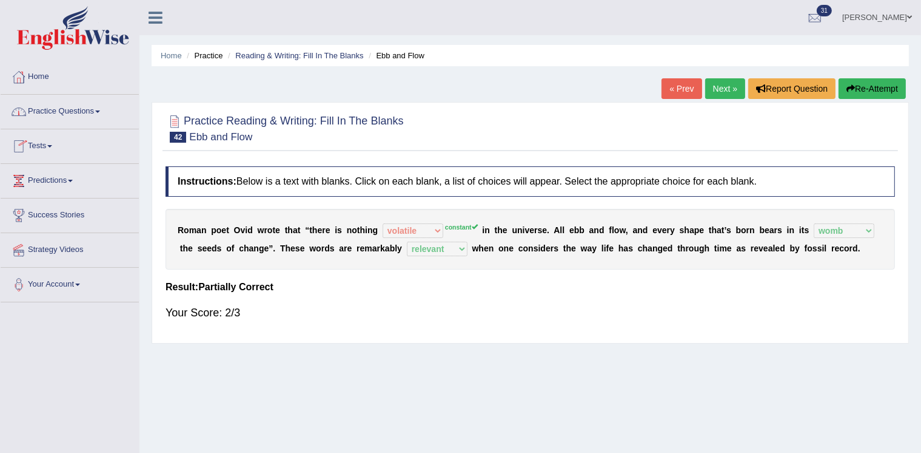
click at [85, 109] on link "Practice Questions" at bounding box center [70, 110] width 138 height 30
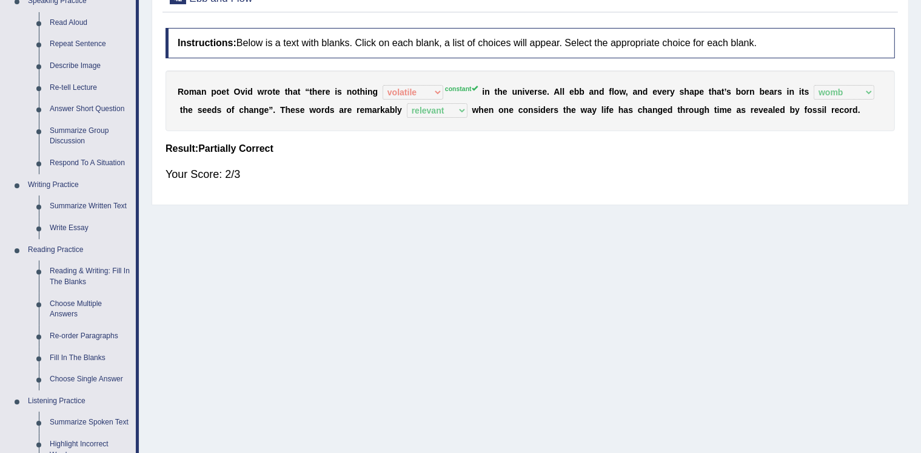
scroll to position [147, 0]
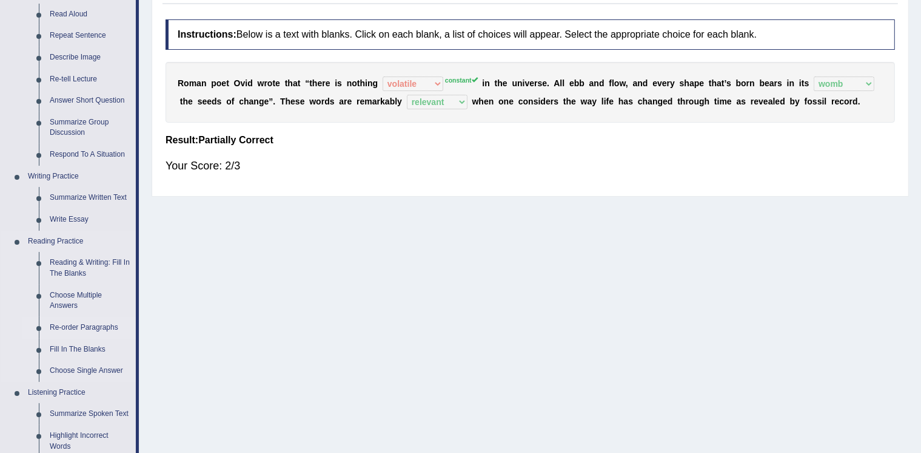
click at [67, 327] on link "Re-order Paragraphs" at bounding box center [90, 328] width 92 height 22
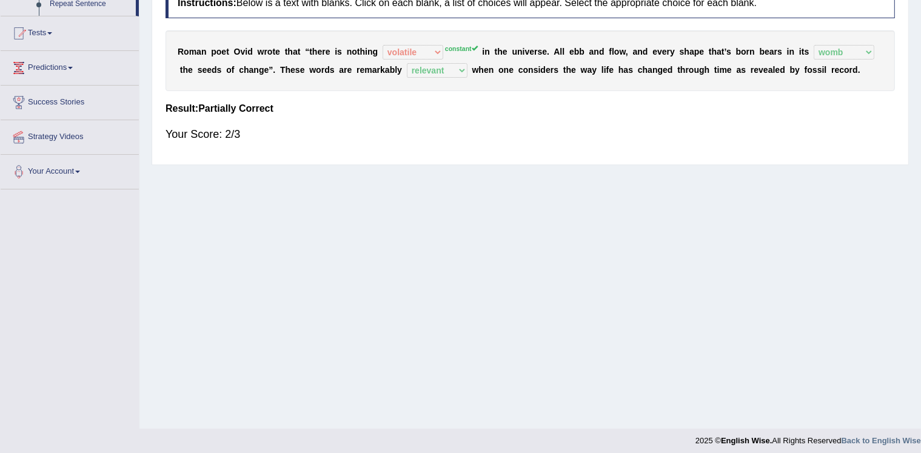
scroll to position [184, 0]
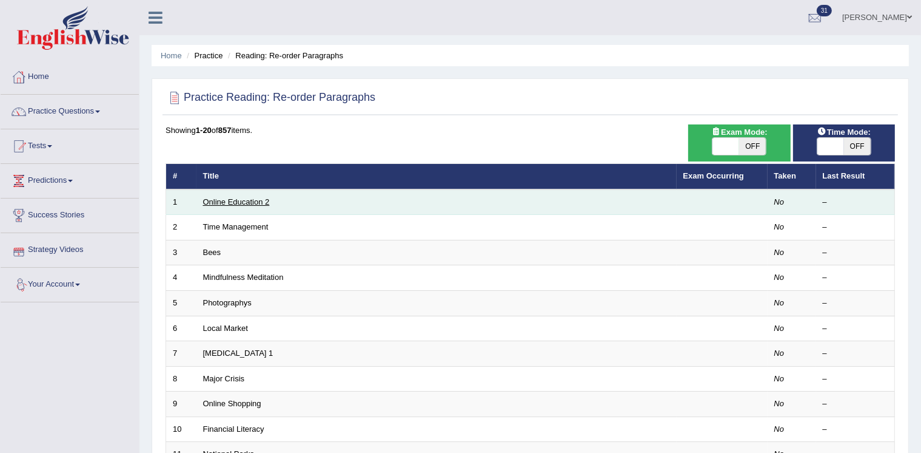
click at [236, 201] on link "Online Education 2" at bounding box center [236, 201] width 67 height 9
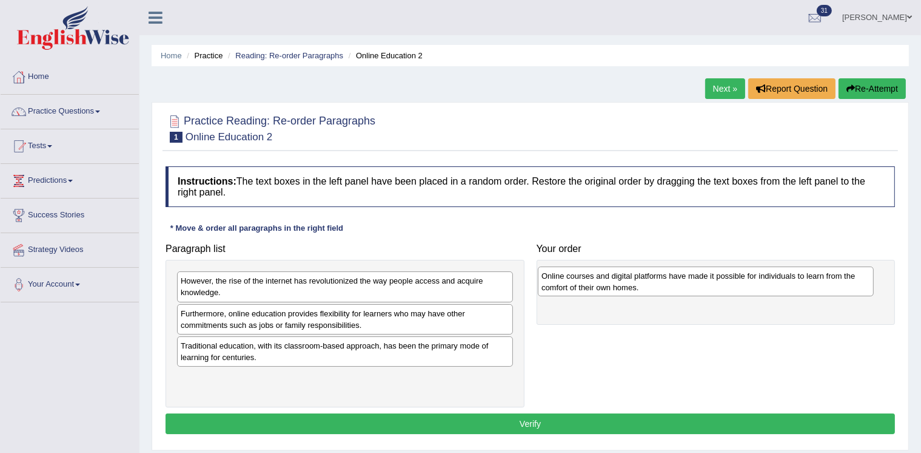
drag, startPoint x: 192, startPoint y: 283, endPoint x: 553, endPoint y: 278, distance: 361.0
click at [553, 278] on div "Online courses and digital platforms have made it possible for individuals to l…" at bounding box center [706, 281] width 336 height 30
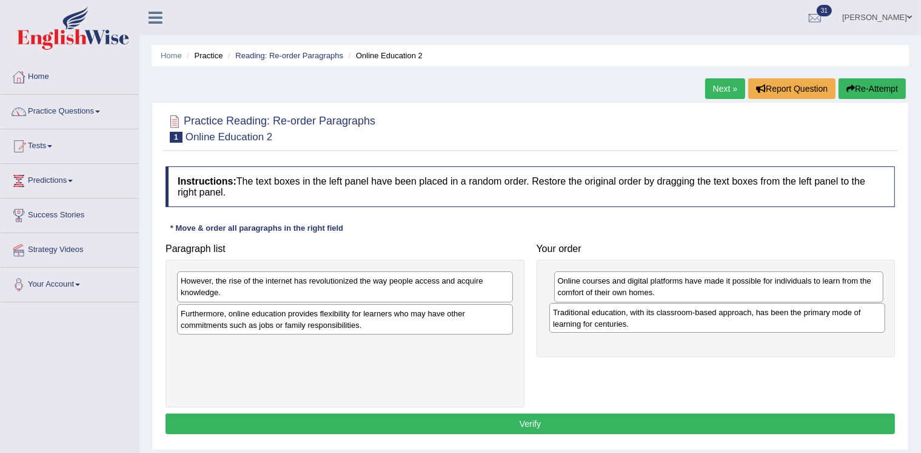
drag, startPoint x: 187, startPoint y: 348, endPoint x: 557, endPoint y: 317, distance: 371.4
click at [557, 317] on div "Traditional education, with its classroom-based approach, has been the primary …" at bounding box center [718, 318] width 336 height 30
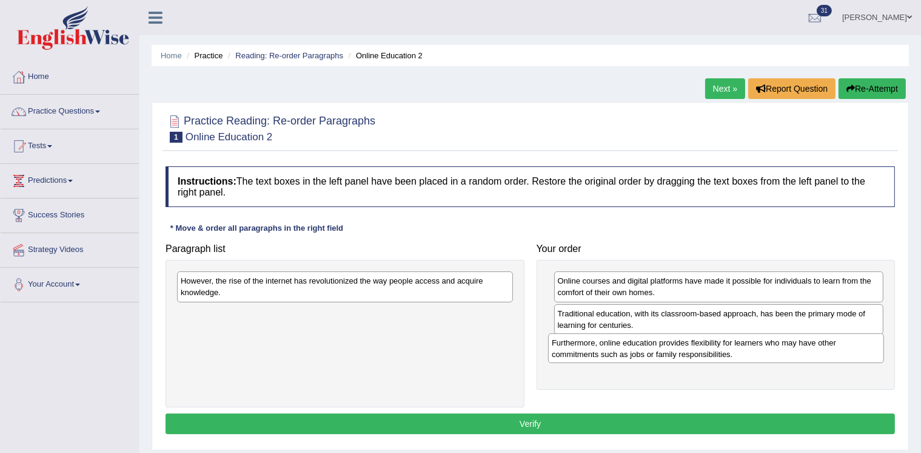
drag, startPoint x: 264, startPoint y: 320, endPoint x: 636, endPoint y: 350, distance: 372.5
click at [636, 350] on div "Furthermore, online education provides flexibility for learners who may have ot…" at bounding box center [716, 348] width 336 height 30
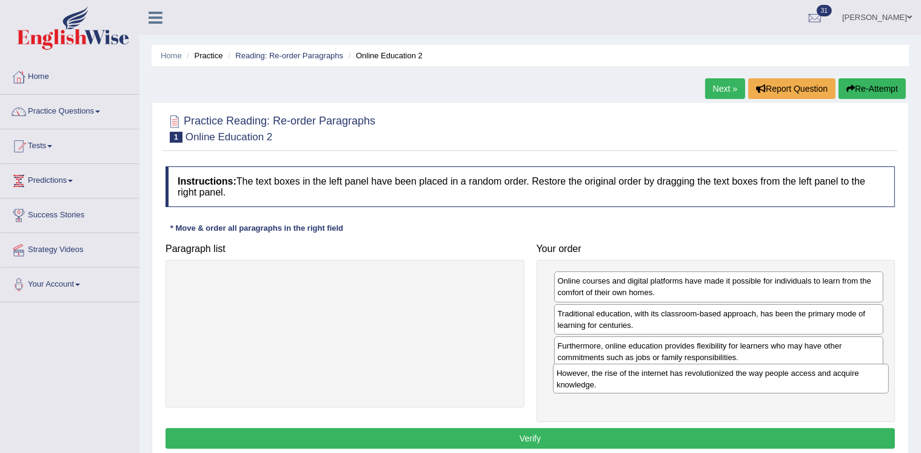
drag, startPoint x: 303, startPoint y: 287, endPoint x: 679, endPoint y: 379, distance: 387.2
click at [679, 379] on div "However, the rise of the internet has revolutionized the way people access and …" at bounding box center [721, 378] width 336 height 30
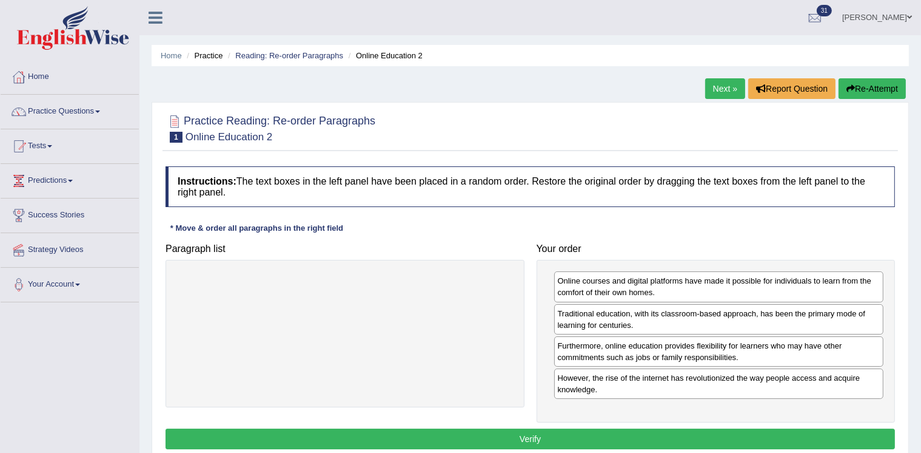
click at [636, 431] on button "Verify" at bounding box center [531, 438] width 730 height 21
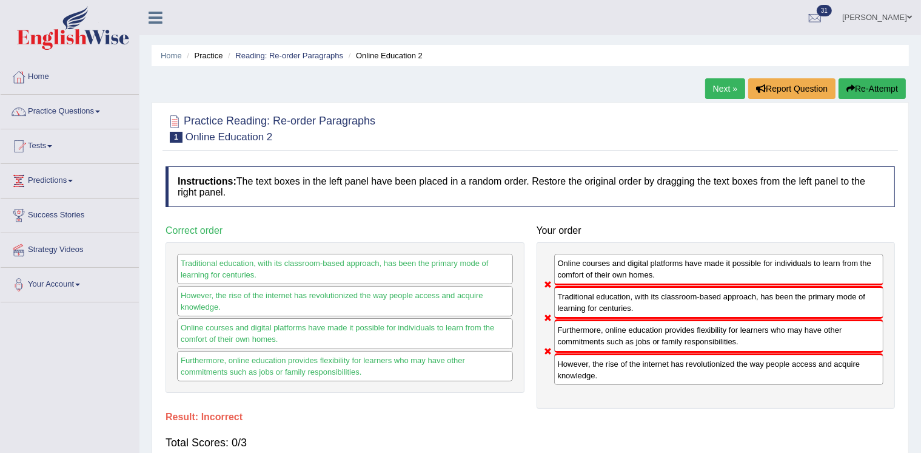
drag, startPoint x: 883, startPoint y: 88, endPoint x: 860, endPoint y: 91, distance: 22.6
click at [882, 88] on button "Re-Attempt" at bounding box center [872, 88] width 67 height 21
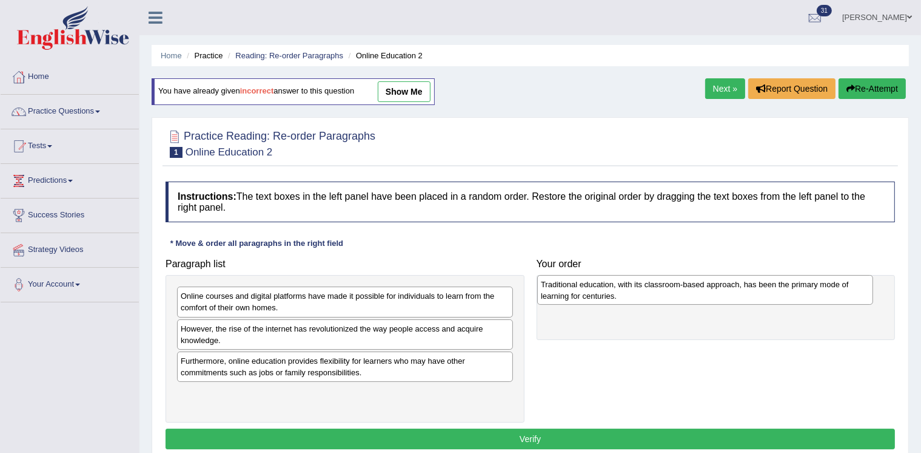
drag, startPoint x: 263, startPoint y: 392, endPoint x: 624, endPoint y: 286, distance: 375.6
click at [624, 286] on div "Traditional education, with its classroom-based approach, has been the primary …" at bounding box center [705, 290] width 336 height 30
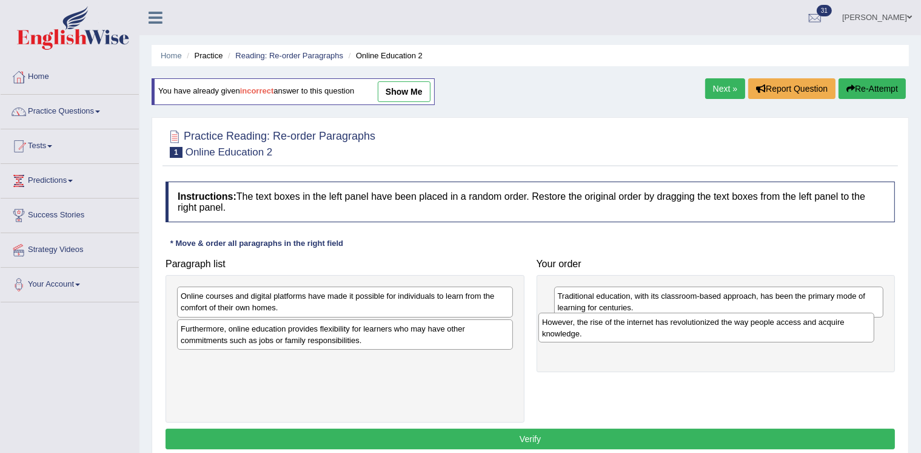
drag, startPoint x: 228, startPoint y: 333, endPoint x: 587, endPoint y: 328, distance: 359.1
click at [587, 328] on div "However, the rise of the internet has revolutionized the way people access and …" at bounding box center [707, 327] width 336 height 30
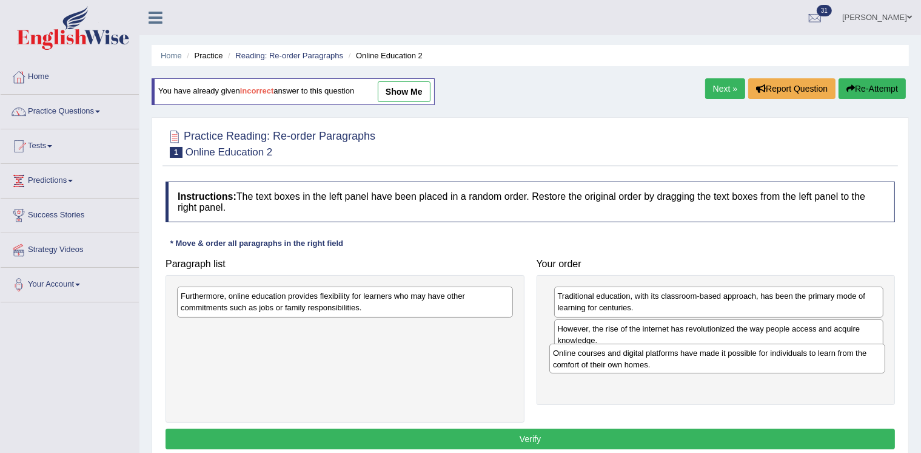
drag, startPoint x: 358, startPoint y: 303, endPoint x: 730, endPoint y: 360, distance: 376.8
click at [730, 360] on div "Online courses and digital platforms have made it possible for individuals to l…" at bounding box center [718, 358] width 336 height 30
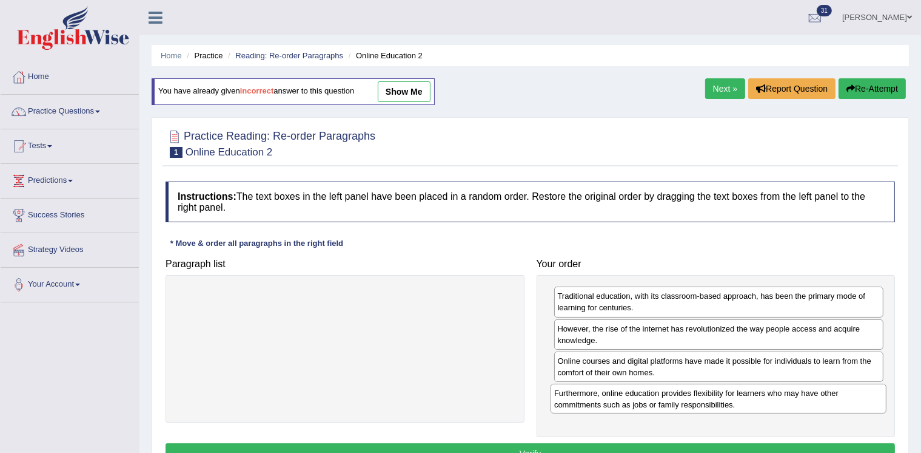
drag, startPoint x: 354, startPoint y: 304, endPoint x: 728, endPoint y: 401, distance: 386.1
click at [728, 401] on div "Furthermore, online education provides flexibility for learners who may have ot…" at bounding box center [719, 398] width 336 height 30
click at [439, 443] on button "Verify" at bounding box center [531, 453] width 730 height 21
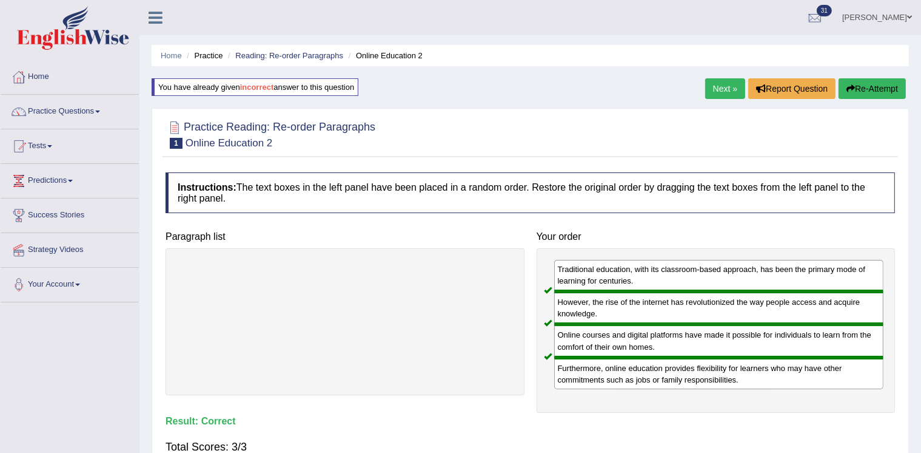
click at [727, 85] on link "Next »" at bounding box center [725, 88] width 40 height 21
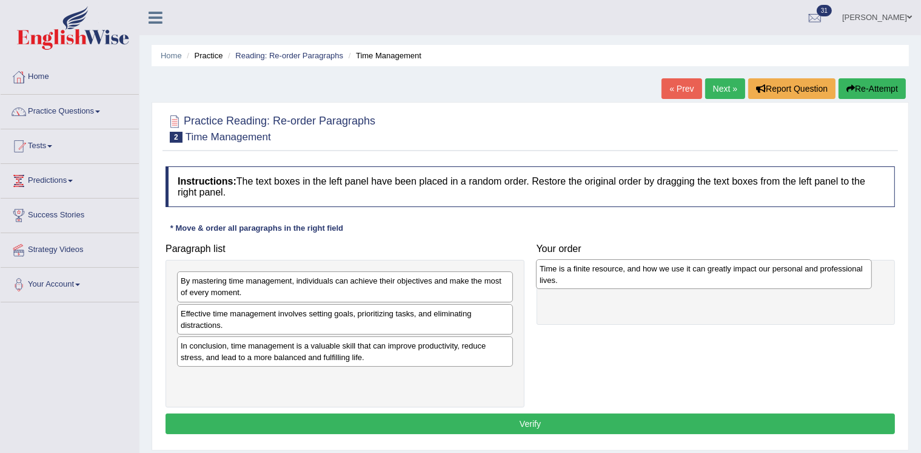
drag, startPoint x: 240, startPoint y: 317, endPoint x: 599, endPoint y: 273, distance: 361.7
click at [599, 273] on div "Time is a finite resource, and how we use it can greatly impact our personal an…" at bounding box center [704, 274] width 336 height 30
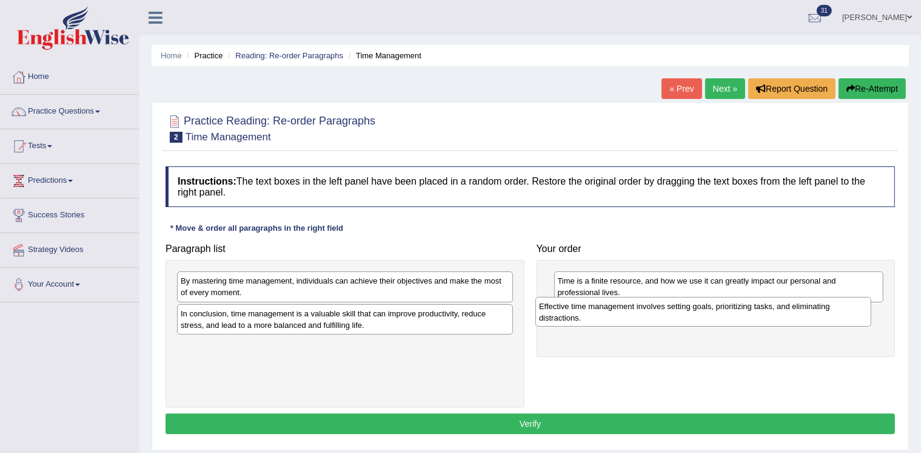
drag, startPoint x: 338, startPoint y: 314, endPoint x: 697, endPoint y: 308, distance: 358.5
click at [697, 308] on div "Effective time management involves setting goals, prioritizing tasks, and elimi…" at bounding box center [704, 312] width 336 height 30
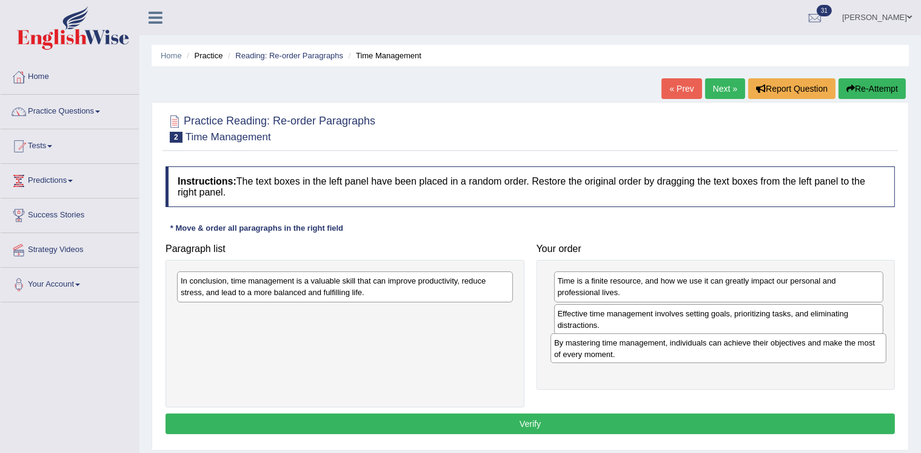
drag, startPoint x: 342, startPoint y: 286, endPoint x: 714, endPoint y: 347, distance: 376.8
click at [715, 348] on div "By mastering time management, individuals can achieve their objectives and make…" at bounding box center [719, 348] width 336 height 30
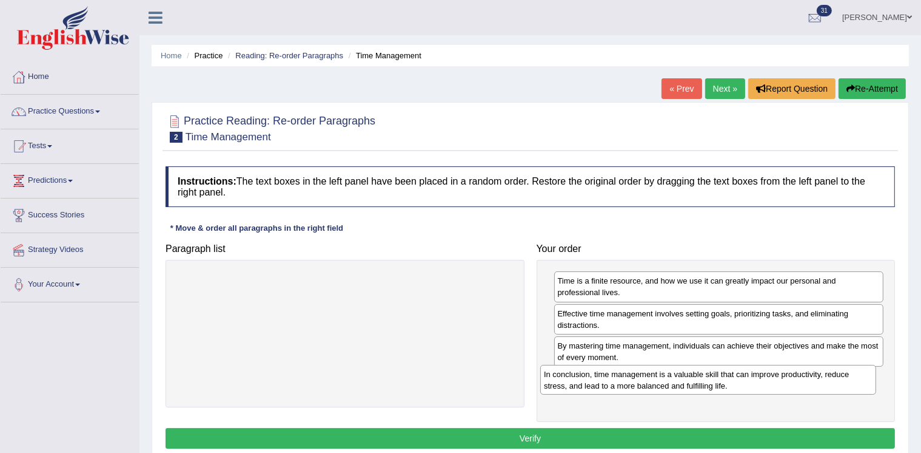
drag, startPoint x: 257, startPoint y: 280, endPoint x: 621, endPoint y: 374, distance: 375.2
click at [621, 374] on div "In conclusion, time management is a valuable skill that can improve productivit…" at bounding box center [708, 380] width 336 height 30
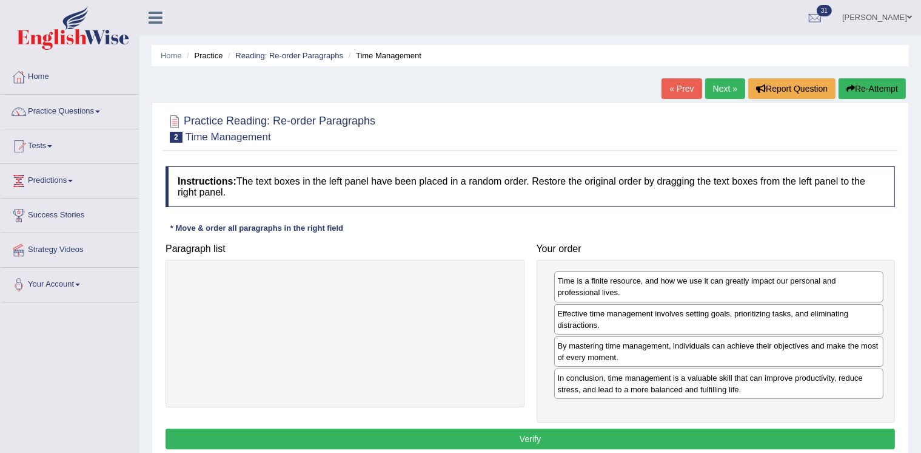
click at [520, 431] on button "Verify" at bounding box center [531, 438] width 730 height 21
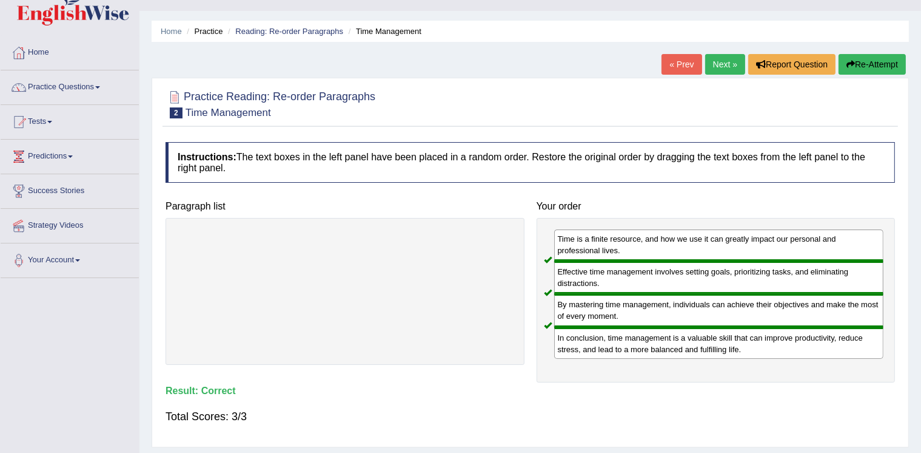
scroll to position [10, 0]
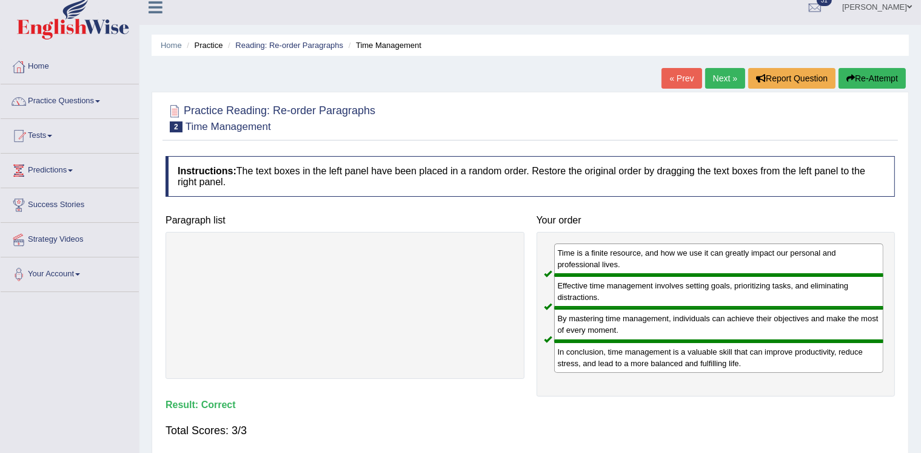
click at [725, 76] on link "Next »" at bounding box center [725, 78] width 40 height 21
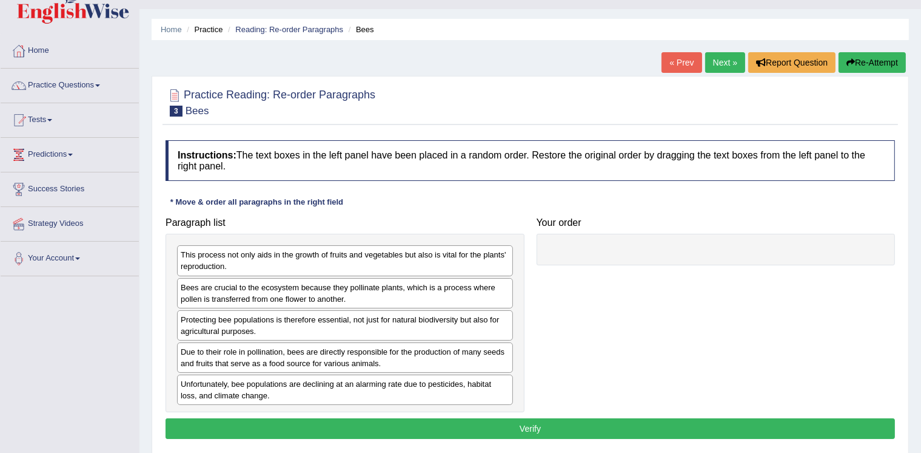
scroll to position [29, 0]
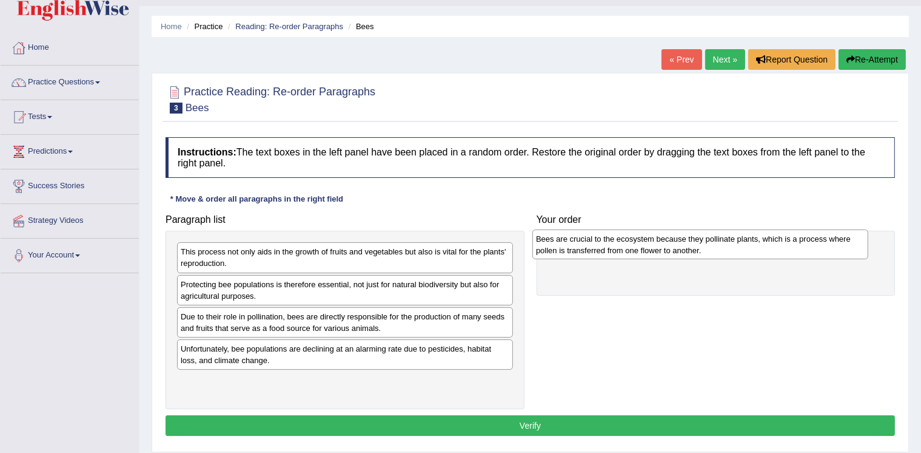
drag, startPoint x: 303, startPoint y: 288, endPoint x: 659, endPoint y: 244, distance: 358.1
click at [659, 244] on div "Bees are crucial to the ecosystem because they pollinate plants, which is a pro…" at bounding box center [701, 244] width 336 height 30
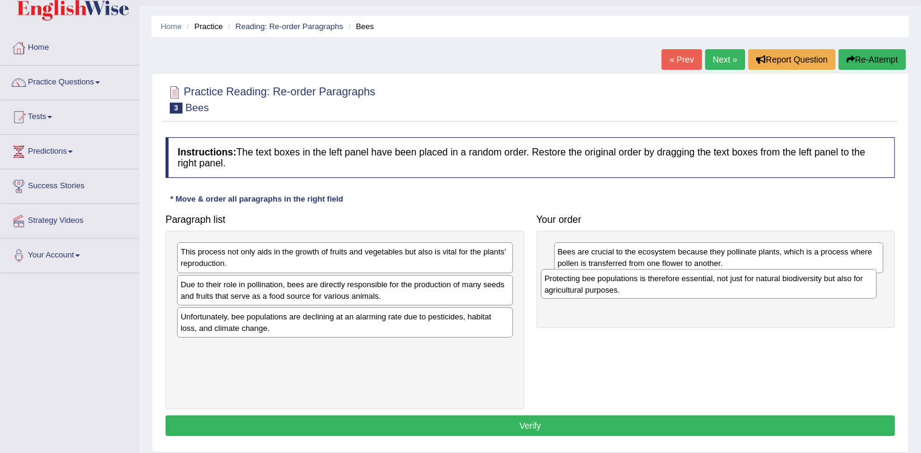
drag, startPoint x: 391, startPoint y: 288, endPoint x: 755, endPoint y: 283, distance: 364.0
click at [755, 283] on div "Protecting bee populations is therefore essential, not just for natural biodive…" at bounding box center [709, 284] width 336 height 30
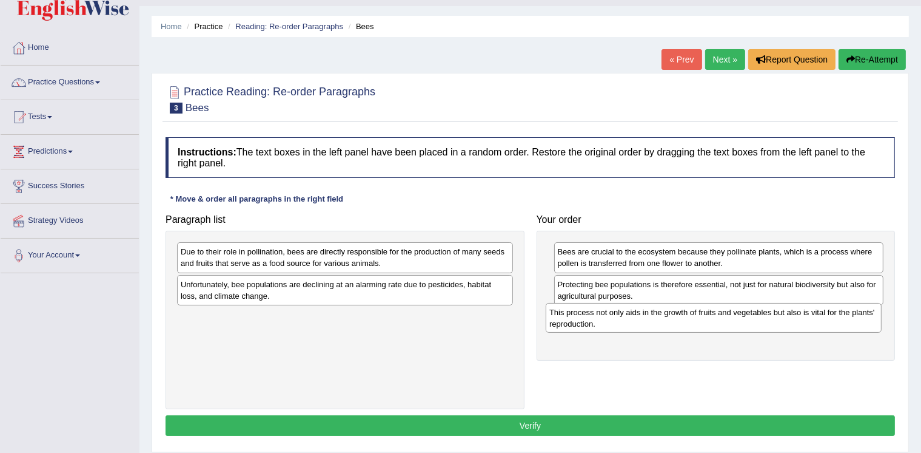
drag, startPoint x: 447, startPoint y: 256, endPoint x: 816, endPoint y: 317, distance: 373.8
click at [816, 317] on div "This process not only aids in the growth of fruits and vegetables but also is v…" at bounding box center [714, 318] width 336 height 30
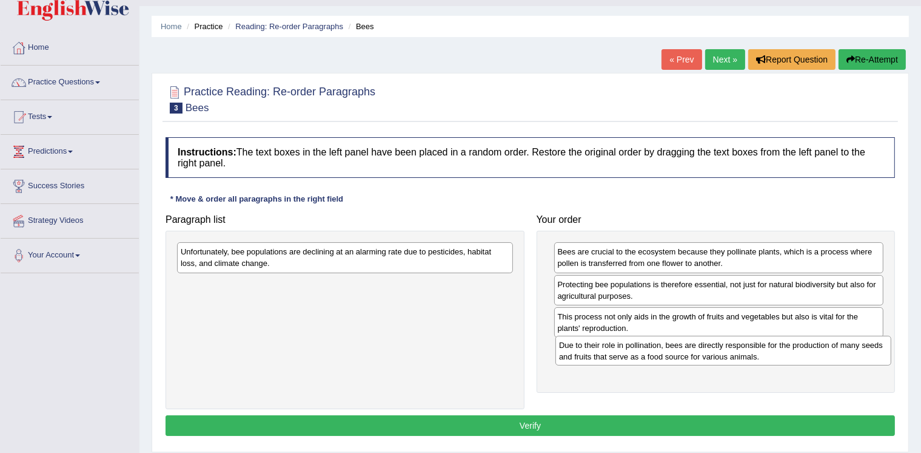
drag, startPoint x: 342, startPoint y: 261, endPoint x: 721, endPoint y: 354, distance: 389.7
click at [721, 354] on div "Due to their role in pollination, bees are directly responsible for the product…" at bounding box center [724, 350] width 336 height 30
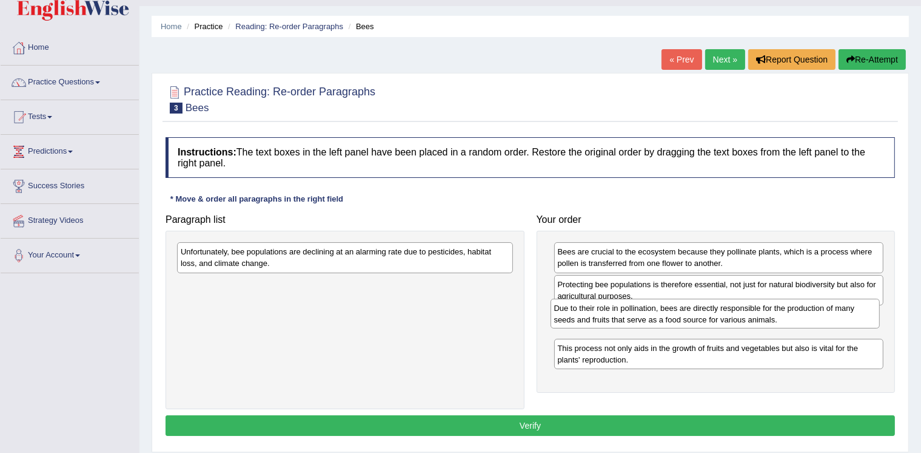
drag, startPoint x: 590, startPoint y: 354, endPoint x: 586, endPoint y: 316, distance: 38.4
click at [586, 316] on div "Due to their role in pollination, bees are directly responsible for the product…" at bounding box center [716, 313] width 330 height 30
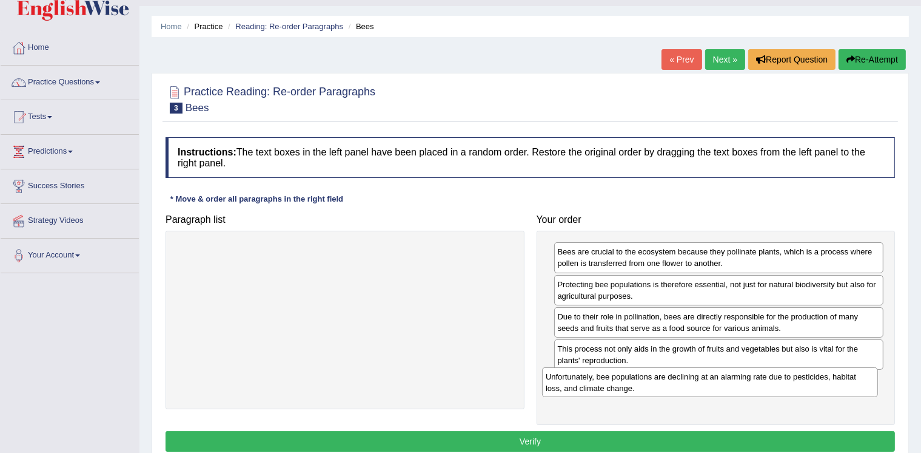
drag, startPoint x: 321, startPoint y: 258, endPoint x: 686, endPoint y: 383, distance: 385.8
click at [686, 383] on div "Unfortunately, bee populations are declining at an alarming rate due to pestici…" at bounding box center [710, 382] width 336 height 30
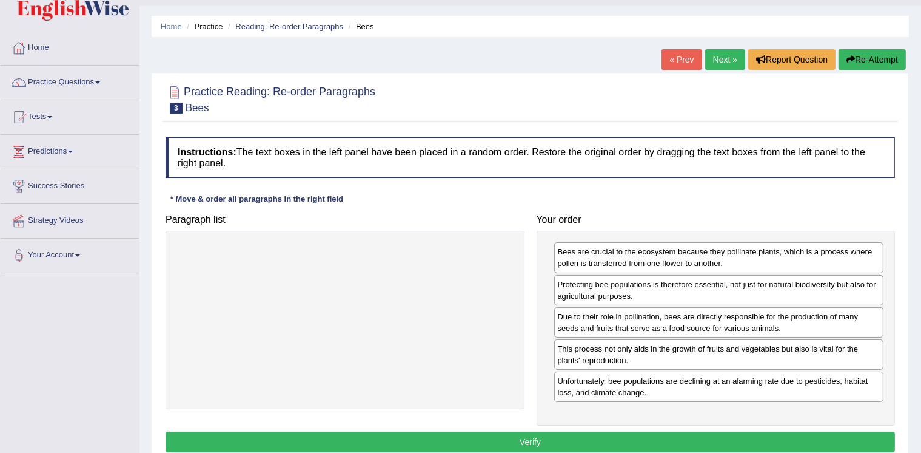
click at [656, 431] on button "Verify" at bounding box center [531, 441] width 730 height 21
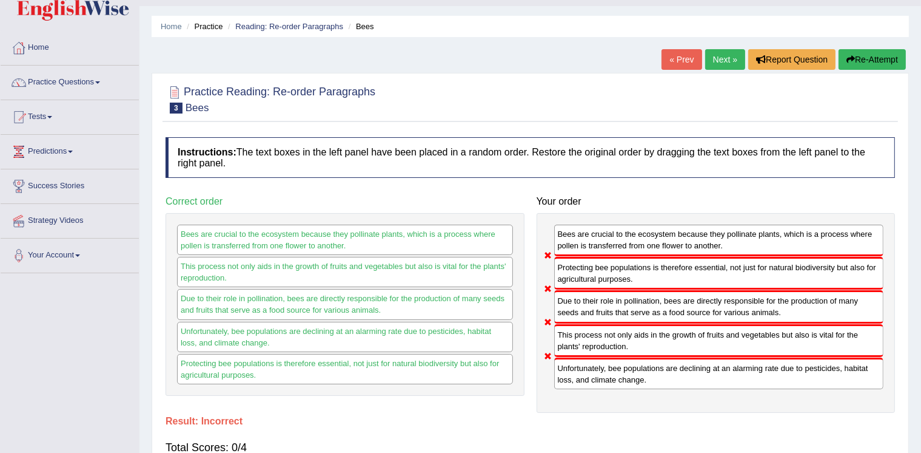
click at [720, 61] on link "Next »" at bounding box center [725, 59] width 40 height 21
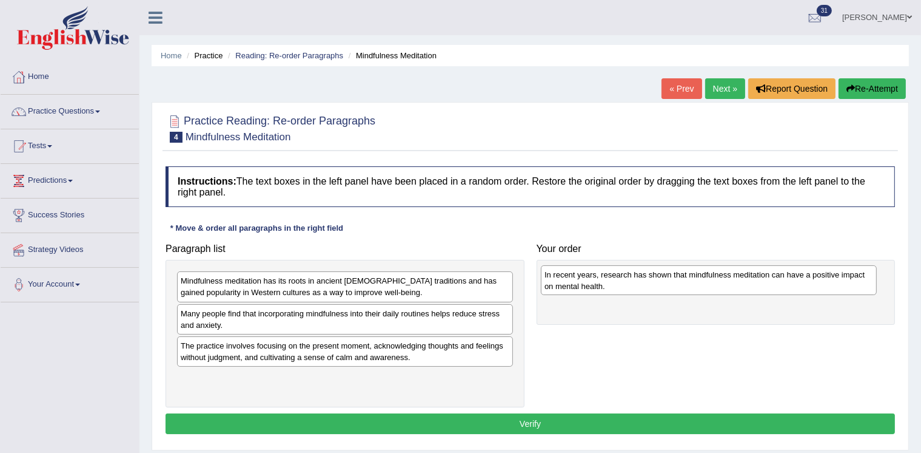
drag, startPoint x: 369, startPoint y: 281, endPoint x: 733, endPoint y: 275, distance: 364.0
click at [733, 275] on div "In recent years, research has shown that mindfulness meditation can have a posi…" at bounding box center [709, 280] width 336 height 30
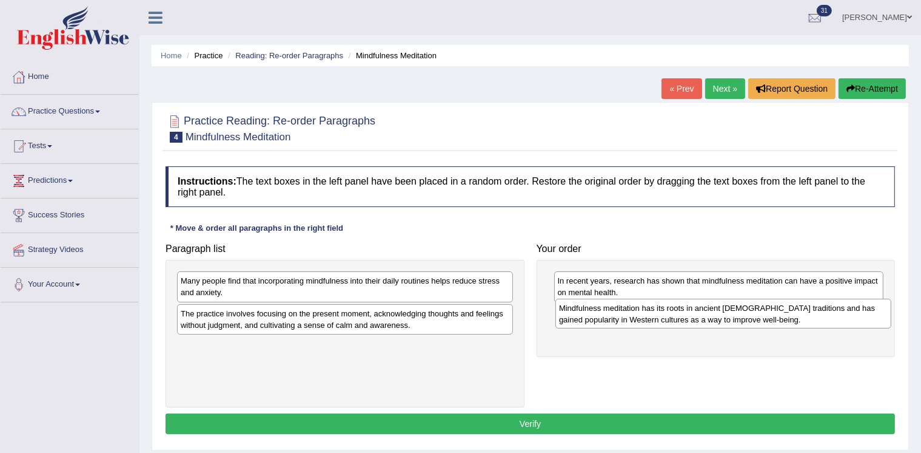
drag, startPoint x: 361, startPoint y: 286, endPoint x: 739, endPoint y: 313, distance: 379.5
click at [739, 313] on div "Mindfulness meditation has its roots in ancient [DEMOGRAPHIC_DATA] traditions a…" at bounding box center [724, 313] width 336 height 30
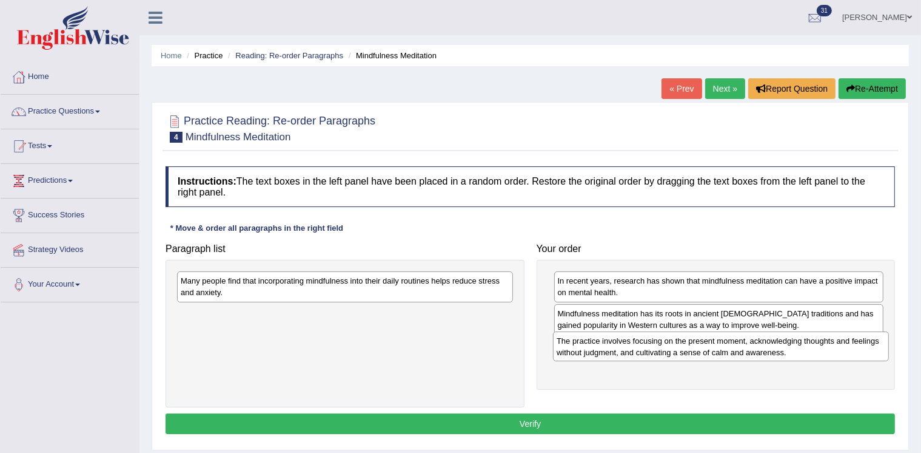
drag, startPoint x: 342, startPoint y: 320, endPoint x: 718, endPoint y: 348, distance: 377.2
click at [718, 348] on div "The practice involves focusing on the present moment, acknowledging thoughts an…" at bounding box center [721, 346] width 336 height 30
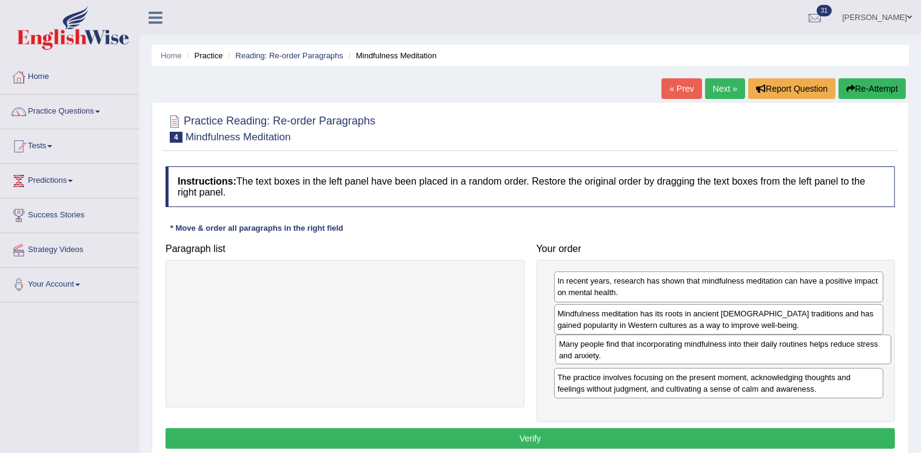
drag, startPoint x: 466, startPoint y: 285, endPoint x: 841, endPoint y: 348, distance: 380.1
click at [842, 348] on div "Many people find that incorporating mindfulness into their daily routines helps…" at bounding box center [724, 349] width 336 height 30
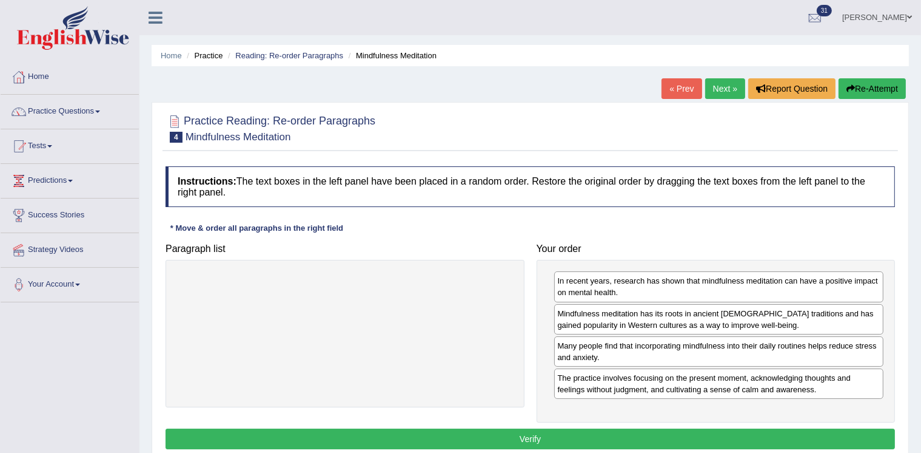
click at [719, 429] on button "Verify" at bounding box center [531, 438] width 730 height 21
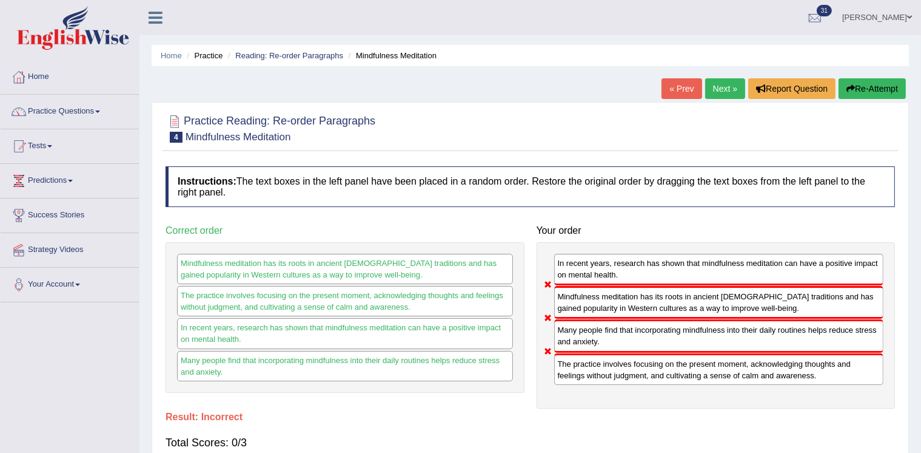
click at [866, 84] on button "Re-Attempt" at bounding box center [872, 88] width 67 height 21
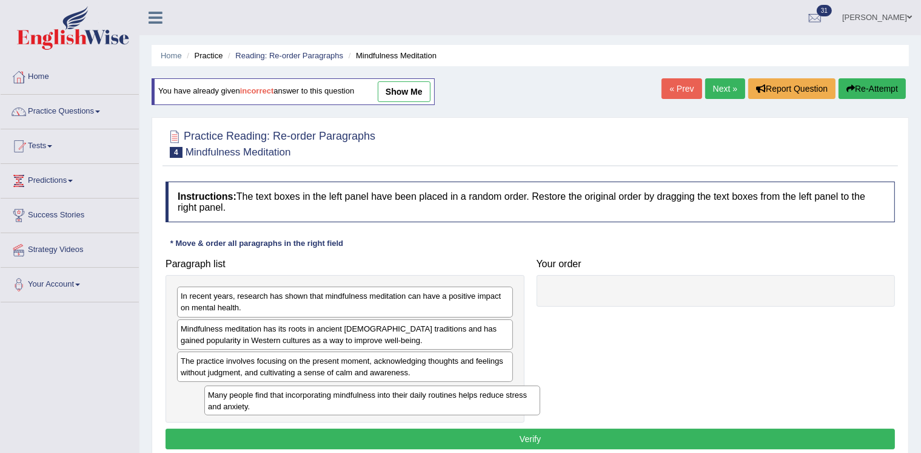
drag, startPoint x: 204, startPoint y: 365, endPoint x: 221, endPoint y: 399, distance: 37.4
click at [223, 399] on div "Many people find that incorporating mindfulness into their daily routines helps…" at bounding box center [372, 400] width 336 height 30
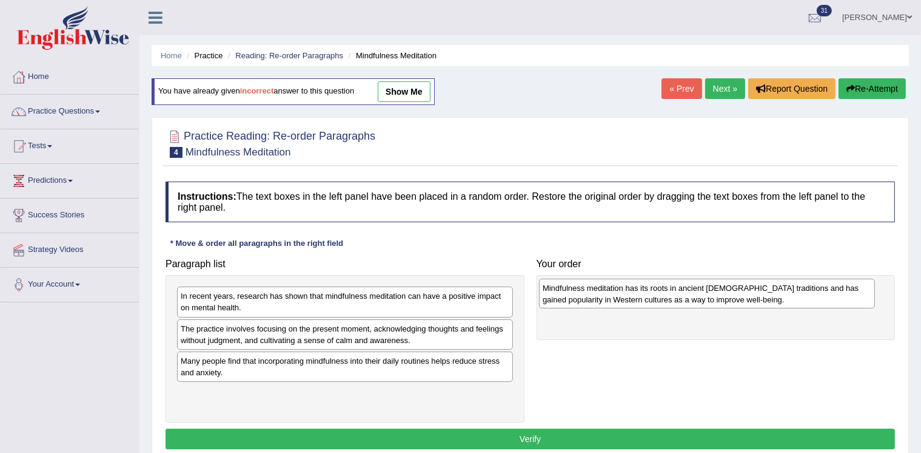
drag, startPoint x: 224, startPoint y: 336, endPoint x: 586, endPoint y: 296, distance: 364.3
click at [586, 296] on div "Mindfulness meditation has its roots in ancient [DEMOGRAPHIC_DATA] traditions a…" at bounding box center [707, 293] width 336 height 30
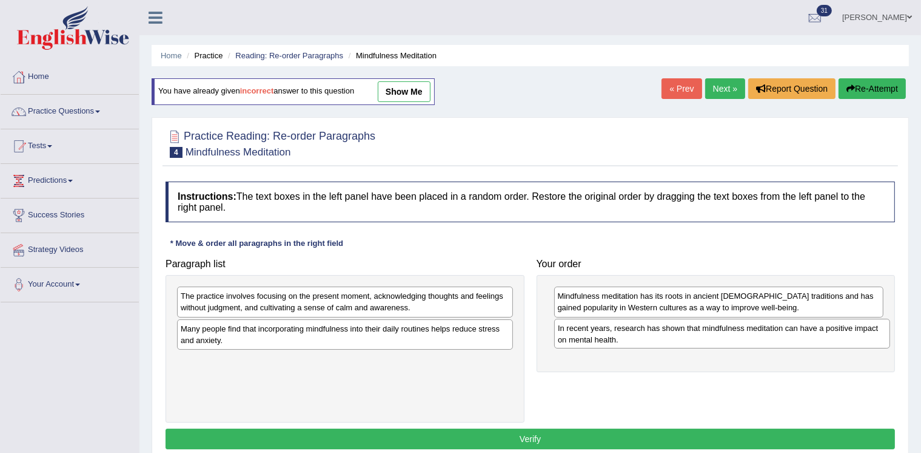
drag, startPoint x: 275, startPoint y: 301, endPoint x: 653, endPoint y: 334, distance: 378.7
click at [653, 334] on div "In recent years, research has shown that mindfulness meditation can have a posi…" at bounding box center [722, 333] width 336 height 30
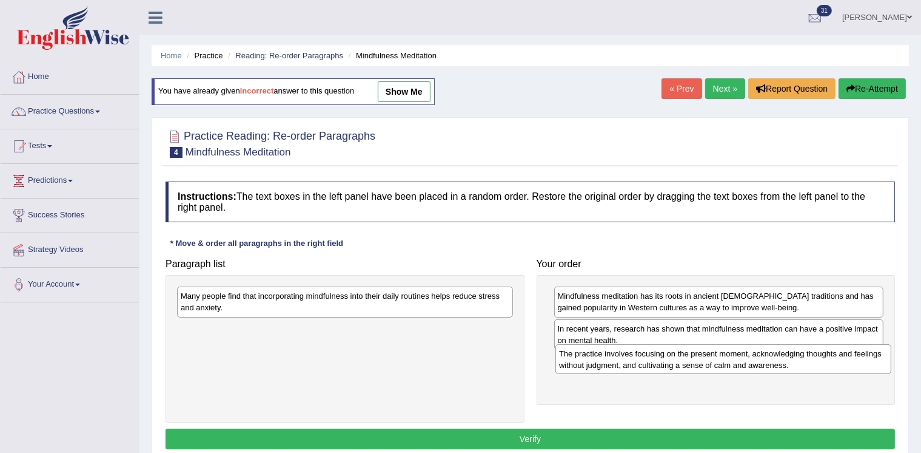
drag, startPoint x: 306, startPoint y: 308, endPoint x: 684, endPoint y: 365, distance: 382.9
click at [684, 365] on div "The practice involves focusing on the present moment, acknowledging thoughts an…" at bounding box center [724, 359] width 336 height 30
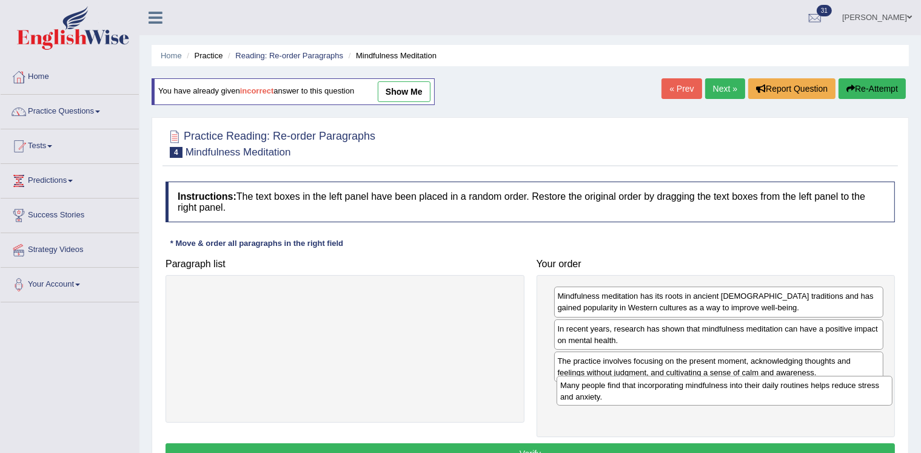
drag, startPoint x: 321, startPoint y: 303, endPoint x: 701, endPoint y: 392, distance: 390.1
click at [701, 392] on div "Many people find that incorporating mindfulness into their daily routines helps…" at bounding box center [725, 390] width 336 height 30
click at [648, 444] on button "Verify" at bounding box center [531, 453] width 730 height 21
